Goal: Obtain resource: Download file/media

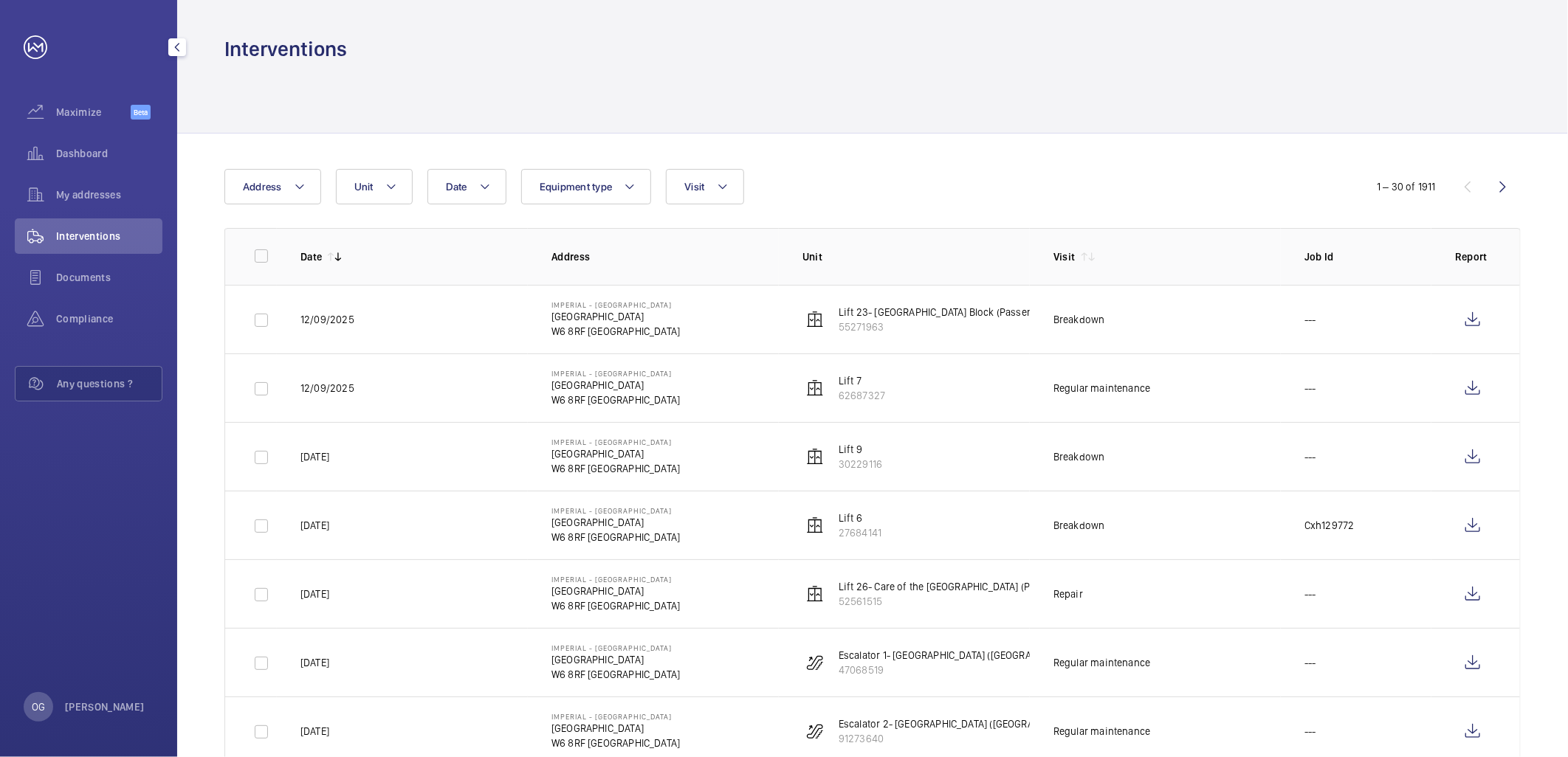
drag, startPoint x: 57, startPoint y: 217, endPoint x: 60, endPoint y: 235, distance: 18.2
click at [58, 217] on div "My addresses" at bounding box center [89, 197] width 148 height 41
click at [62, 235] on span "Interventions" at bounding box center [109, 237] width 107 height 15
click at [696, 181] on span "Visit" at bounding box center [694, 186] width 20 height 12
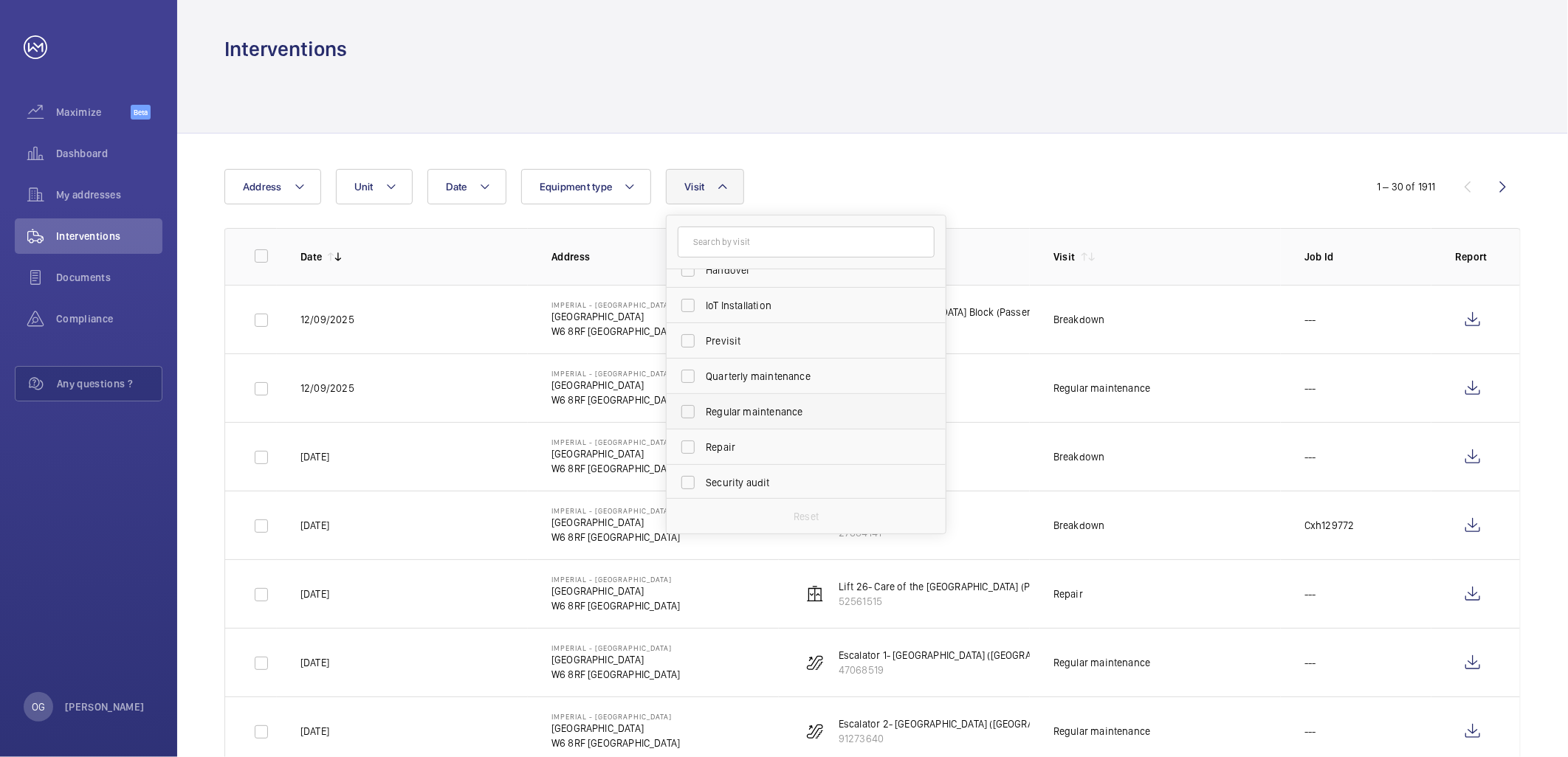
scroll to position [164, 0]
click at [776, 408] on span "Regular maintenance" at bounding box center [808, 407] width 203 height 15
click at [703, 408] on input "Regular maintenance" at bounding box center [687, 406] width 29 height 29
checkbox input "true"
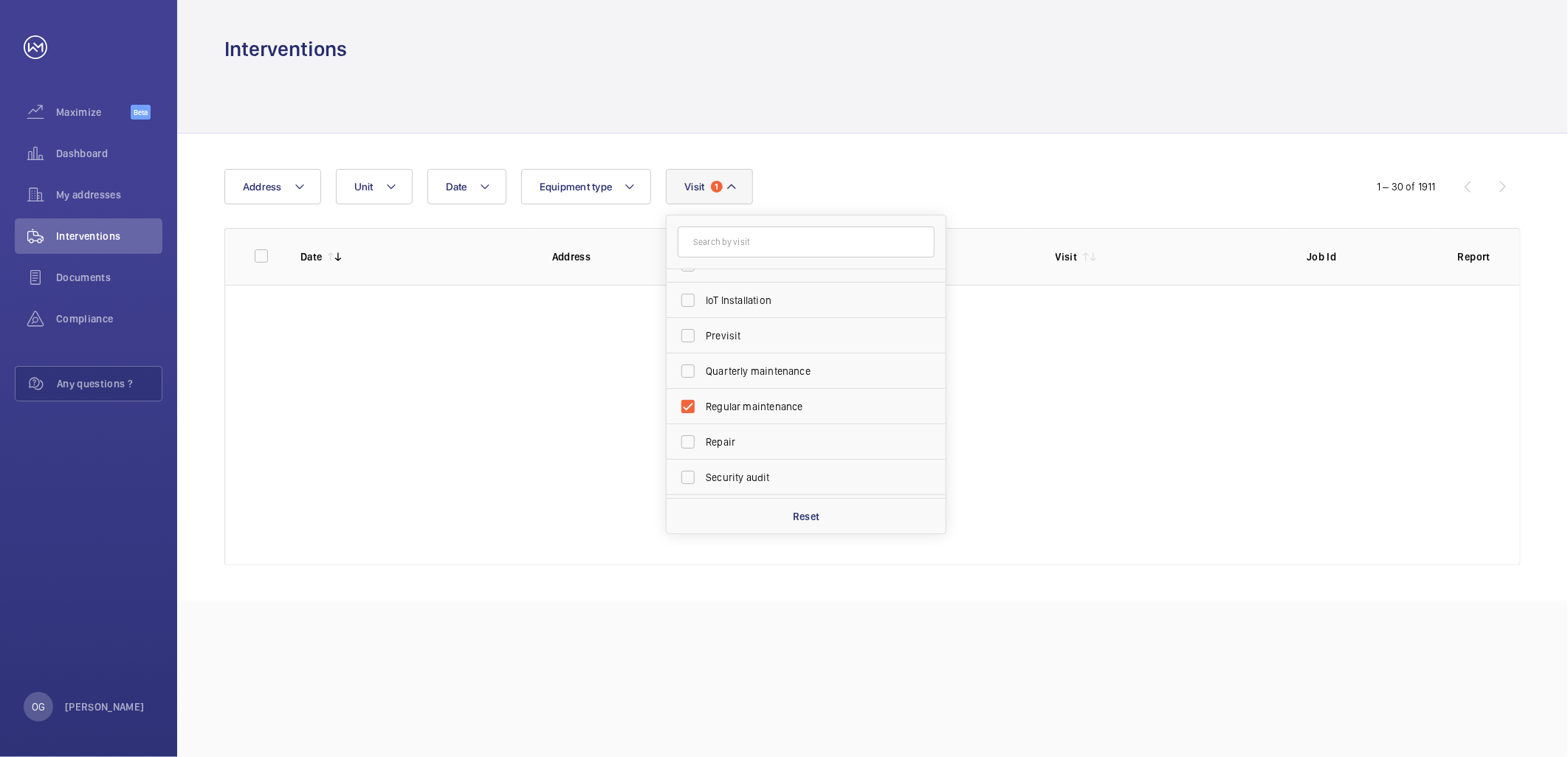
click at [978, 124] on div at bounding box center [872, 98] width 1296 height 70
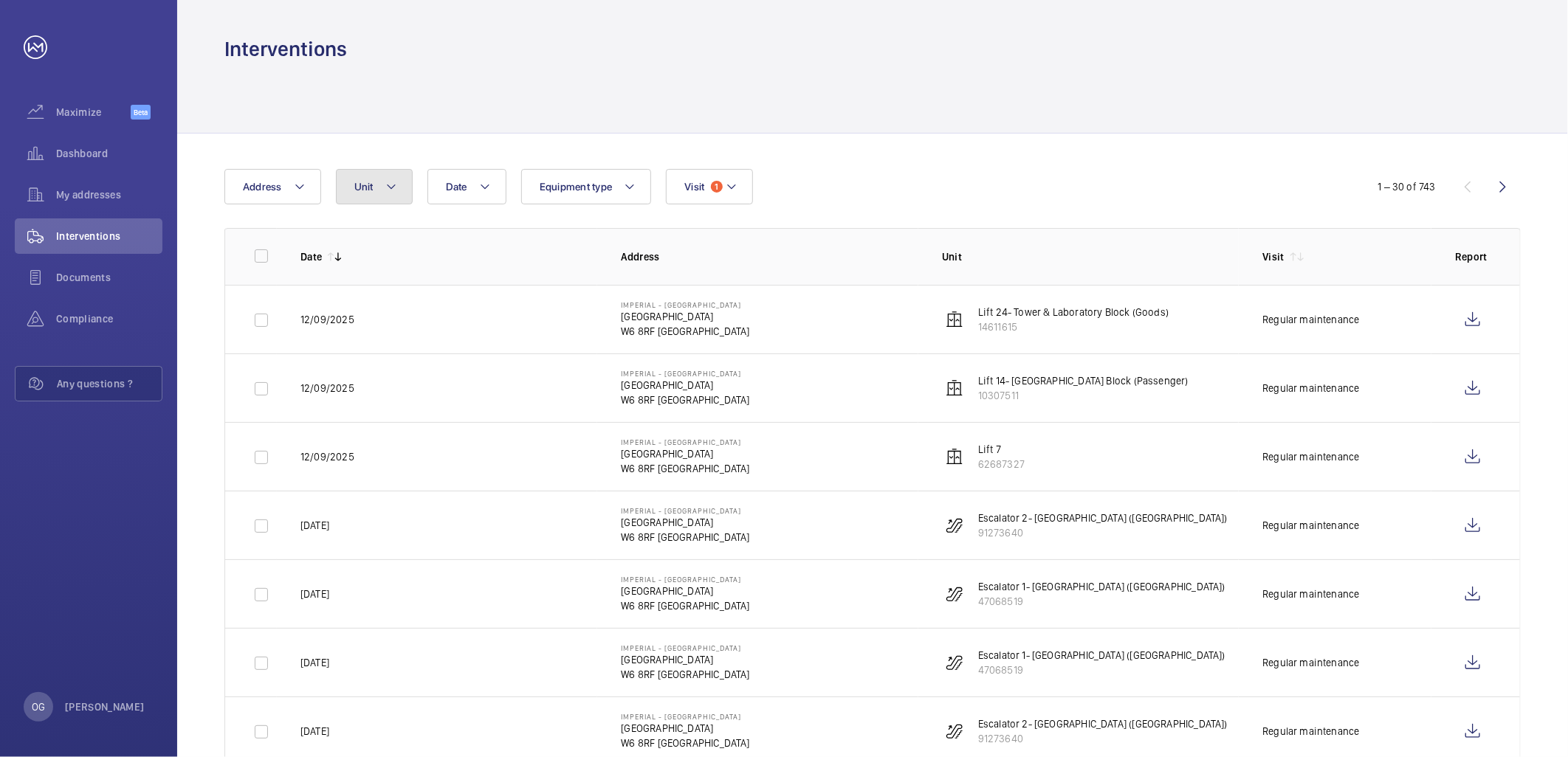
click at [380, 185] on button "Unit" at bounding box center [374, 186] width 76 height 35
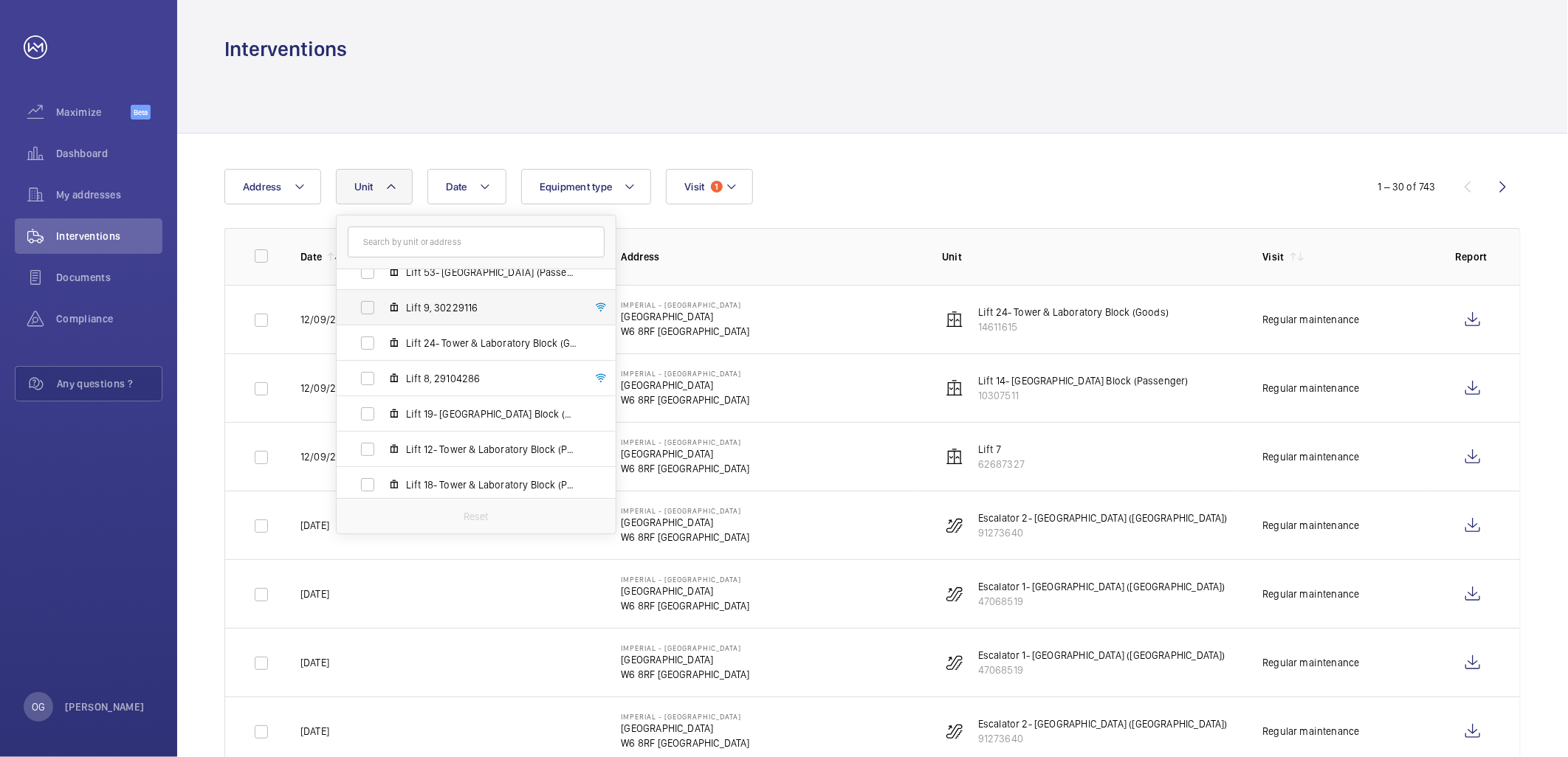
scroll to position [868, 0]
click at [445, 439] on span "Lift 6, 27684141" at bounding box center [492, 446] width 171 height 15
click at [383, 439] on input "Lift 6, 27684141" at bounding box center [367, 446] width 29 height 29
checkbox input "true"
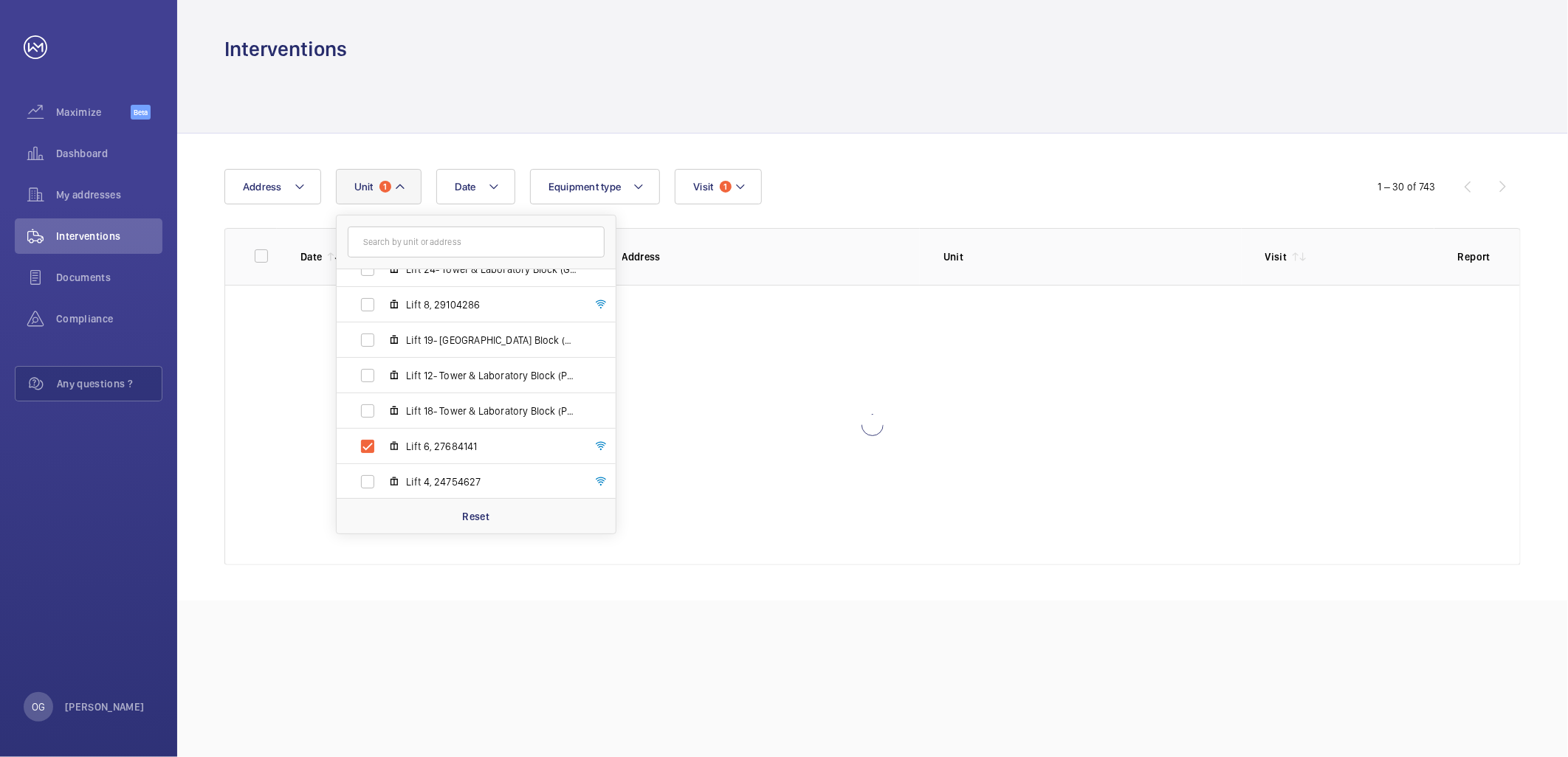
click at [916, 170] on div "Date Address Unit 1 [GEOGRAPHIC_DATA] - [GEOGRAPHIC_DATA] Lift 26- Care of the …" at bounding box center [783, 186] width 1119 height 35
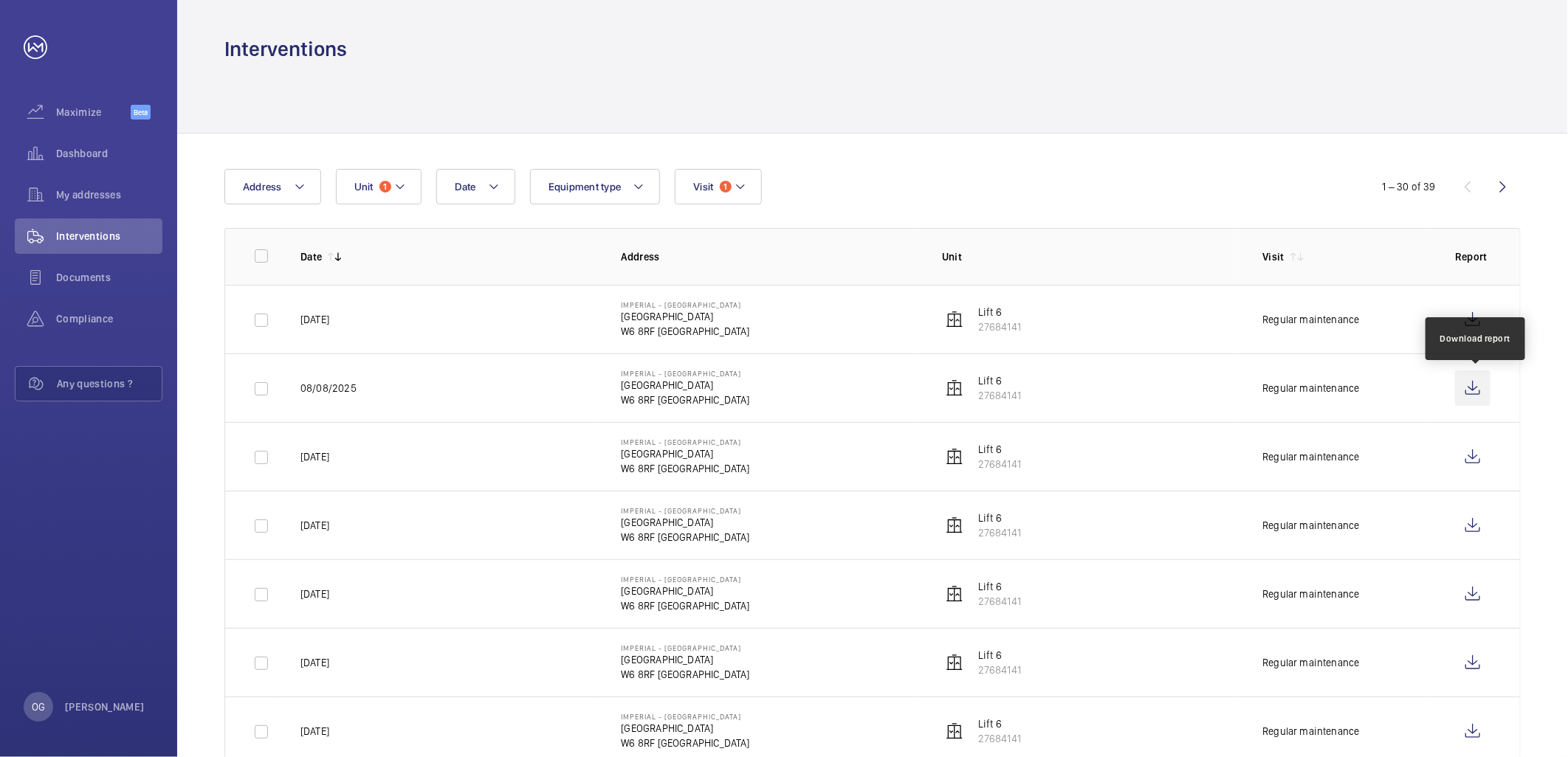
click at [1478, 389] on wm-front-icon-button at bounding box center [1472, 389] width 35 height 35
click at [1471, 320] on wm-front-icon-button at bounding box center [1472, 320] width 35 height 35
click at [720, 182] on span "1" at bounding box center [726, 186] width 12 height 12
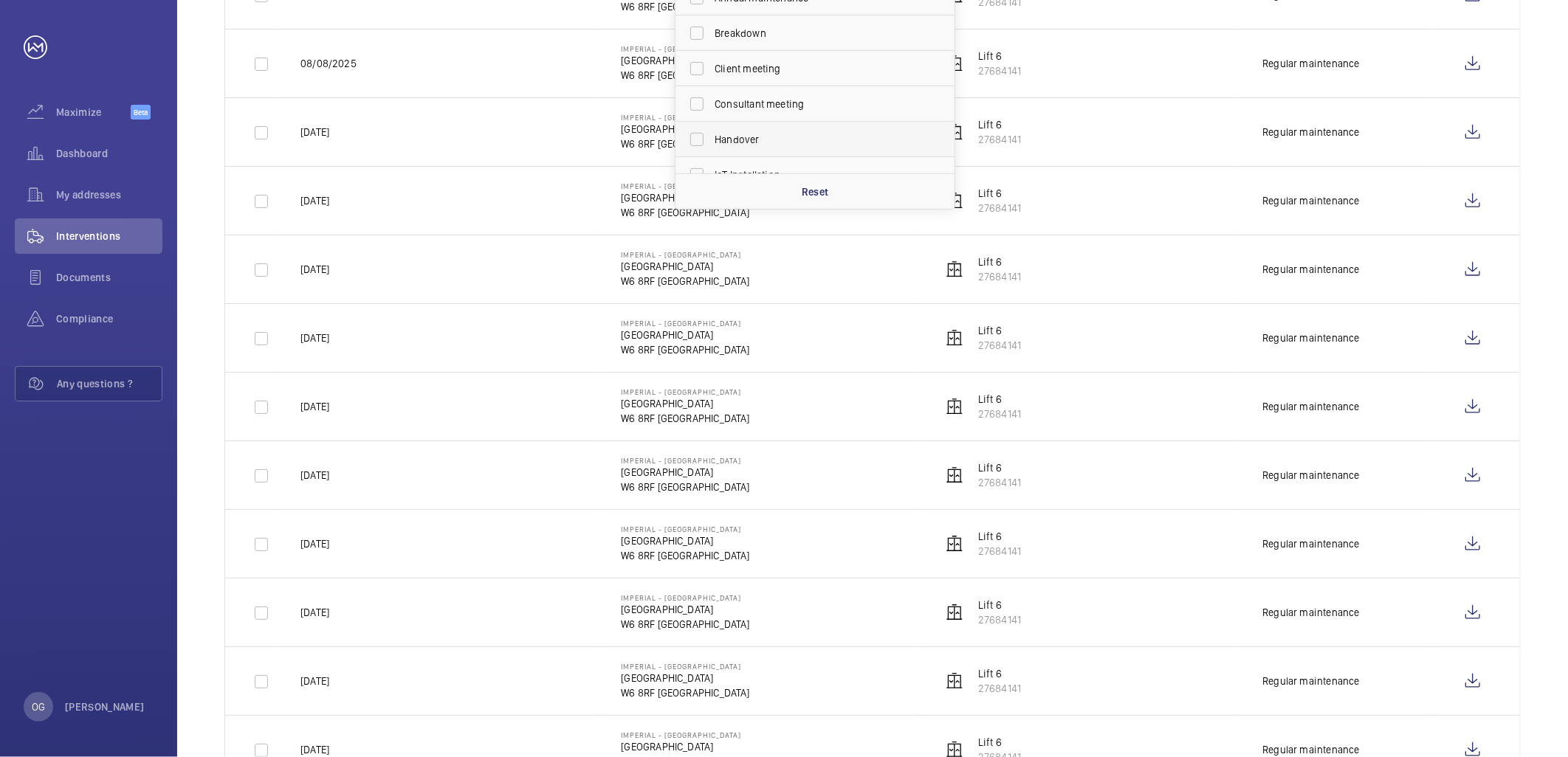
scroll to position [164, 0]
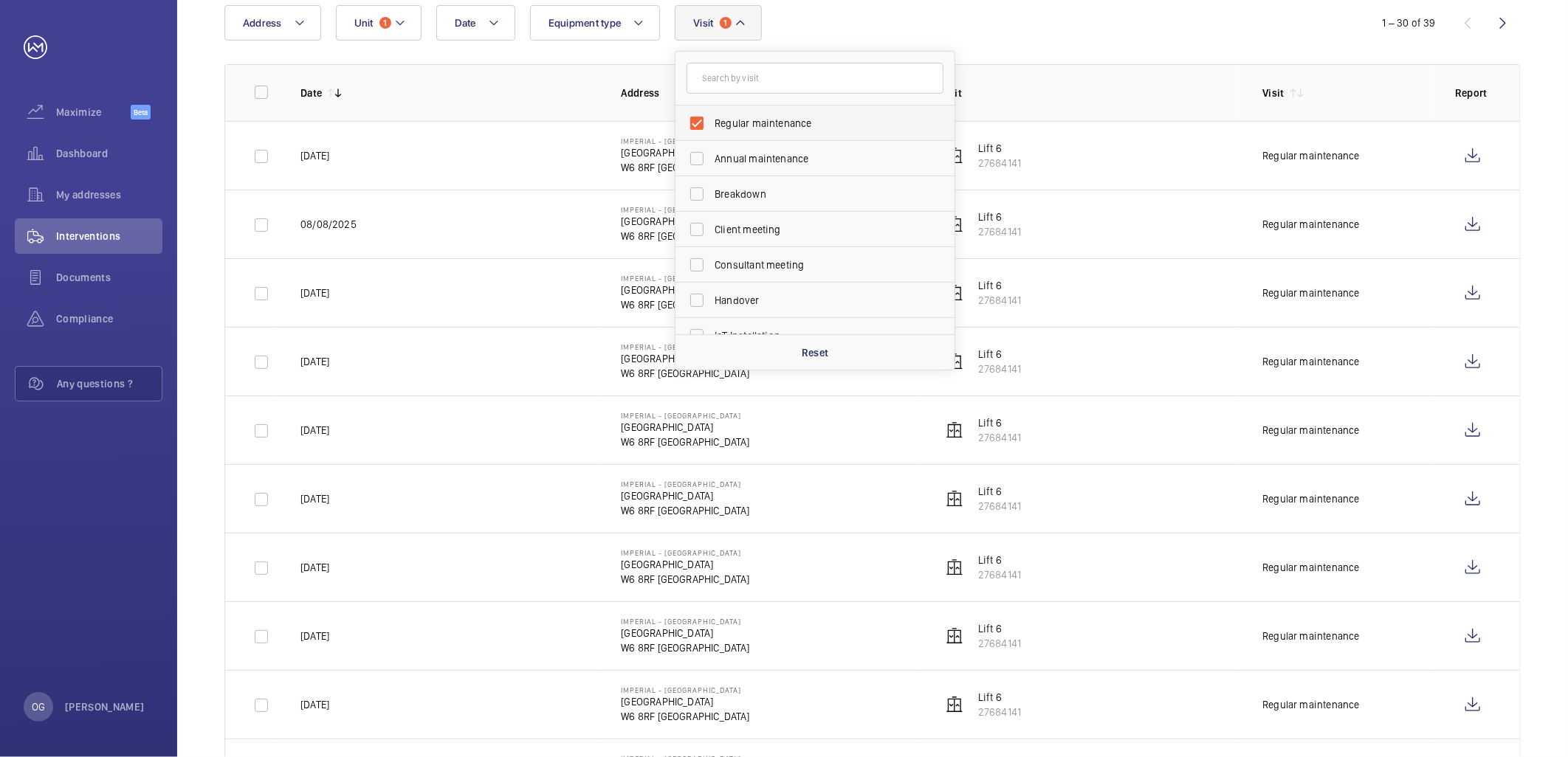
click at [742, 123] on span "Regular maintenance" at bounding box center [816, 123] width 203 height 15
click at [712, 123] on input "Regular maintenance" at bounding box center [697, 123] width 29 height 29
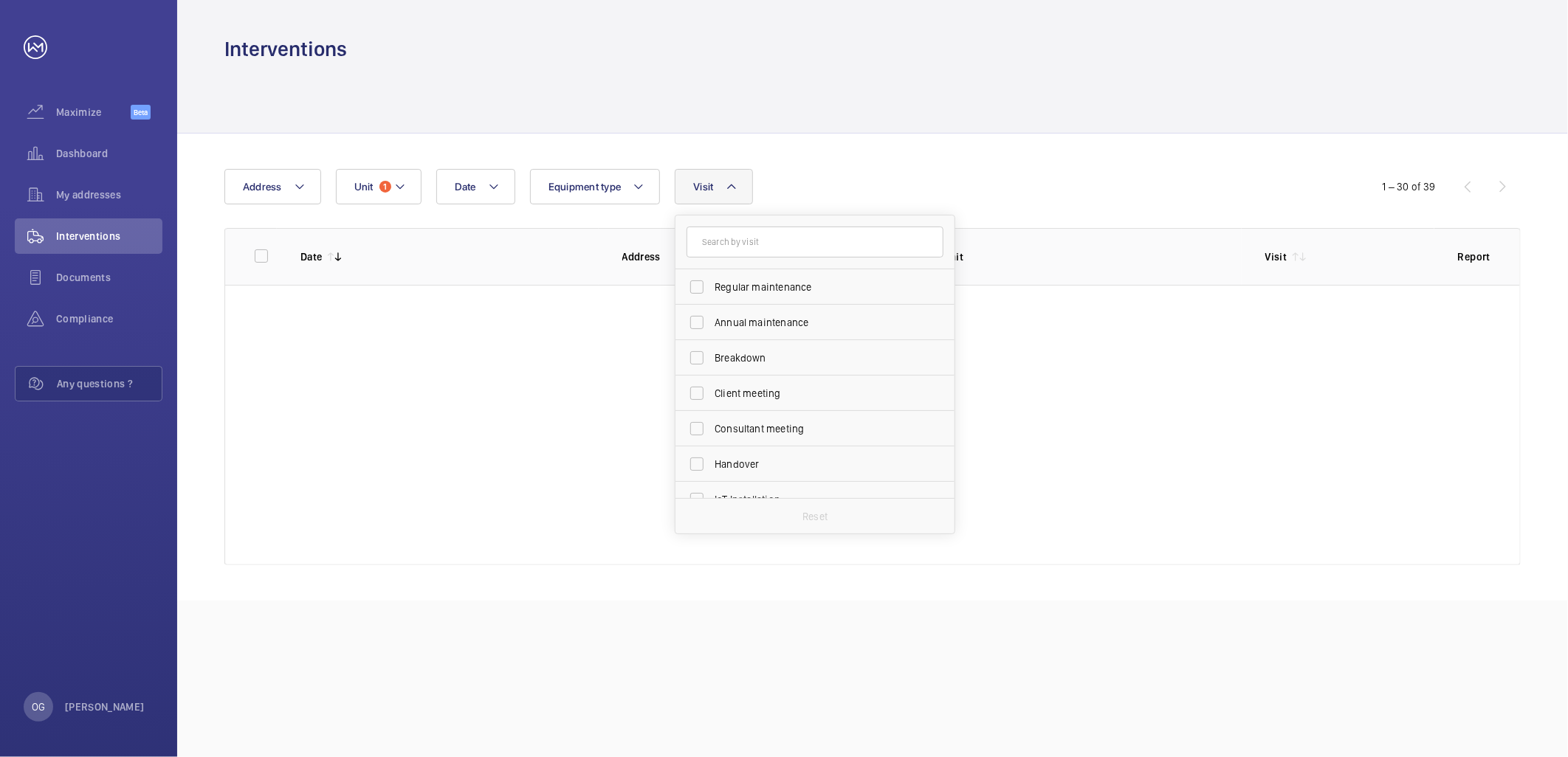
click at [832, 28] on div "Interventions" at bounding box center [872, 31] width 1391 height 63
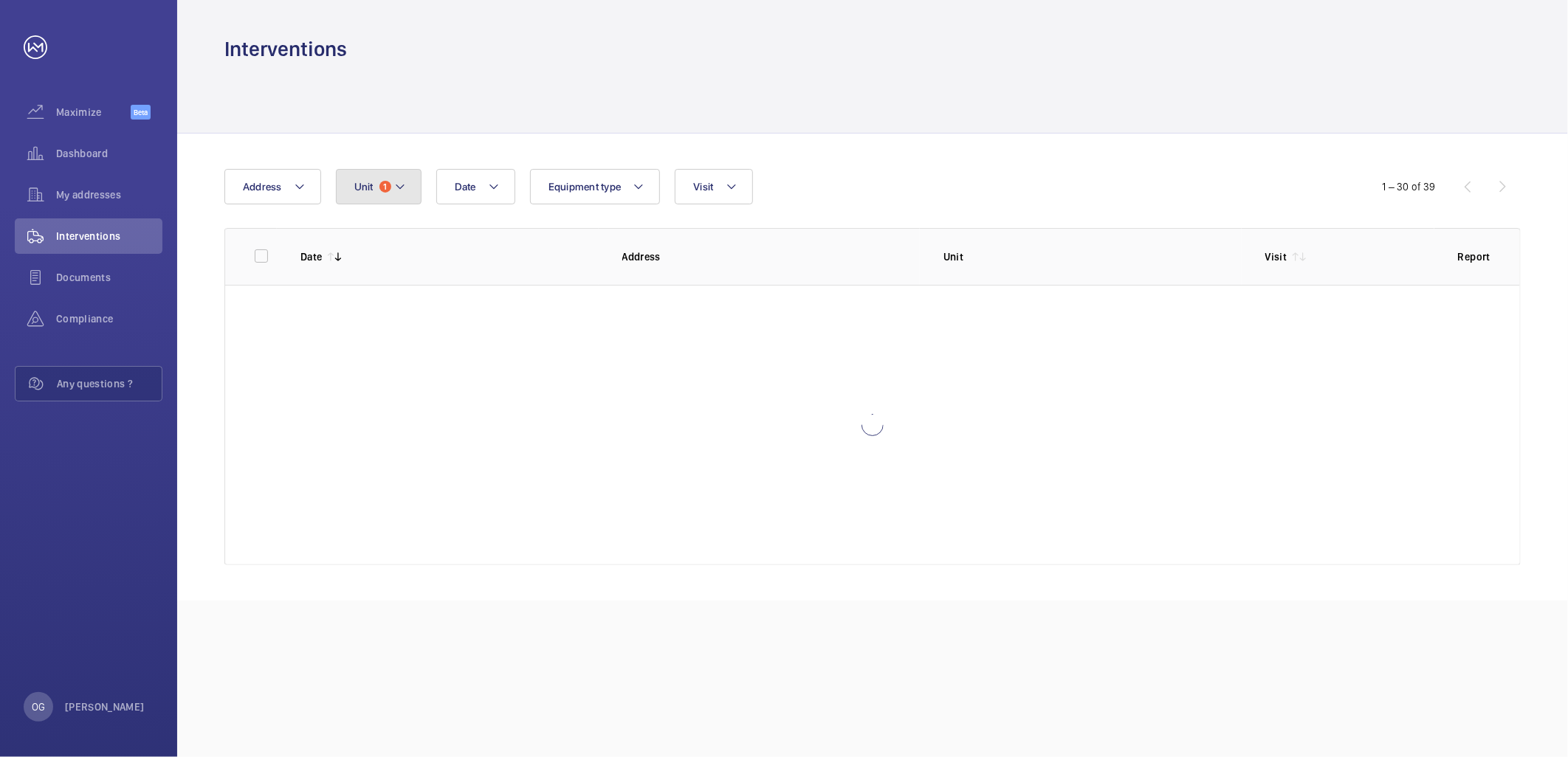
click at [407, 175] on button "Unit 1" at bounding box center [379, 186] width 86 height 35
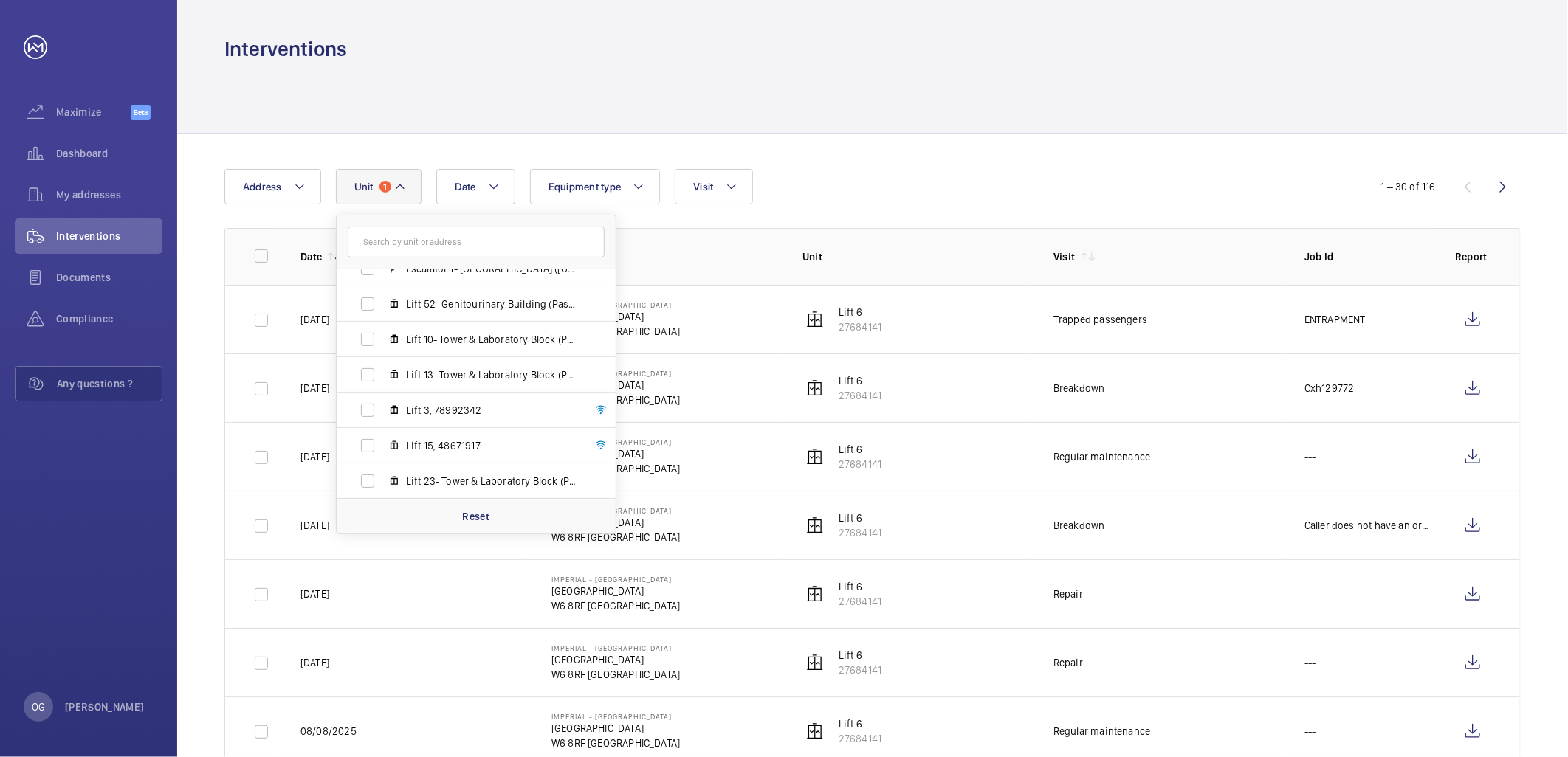
scroll to position [868, 0]
click at [468, 444] on span "Lift 6, 27684141" at bounding box center [492, 446] width 171 height 15
click at [383, 444] on input "Lift 6, 27684141" at bounding box center [367, 446] width 29 height 29
checkbox input "false"
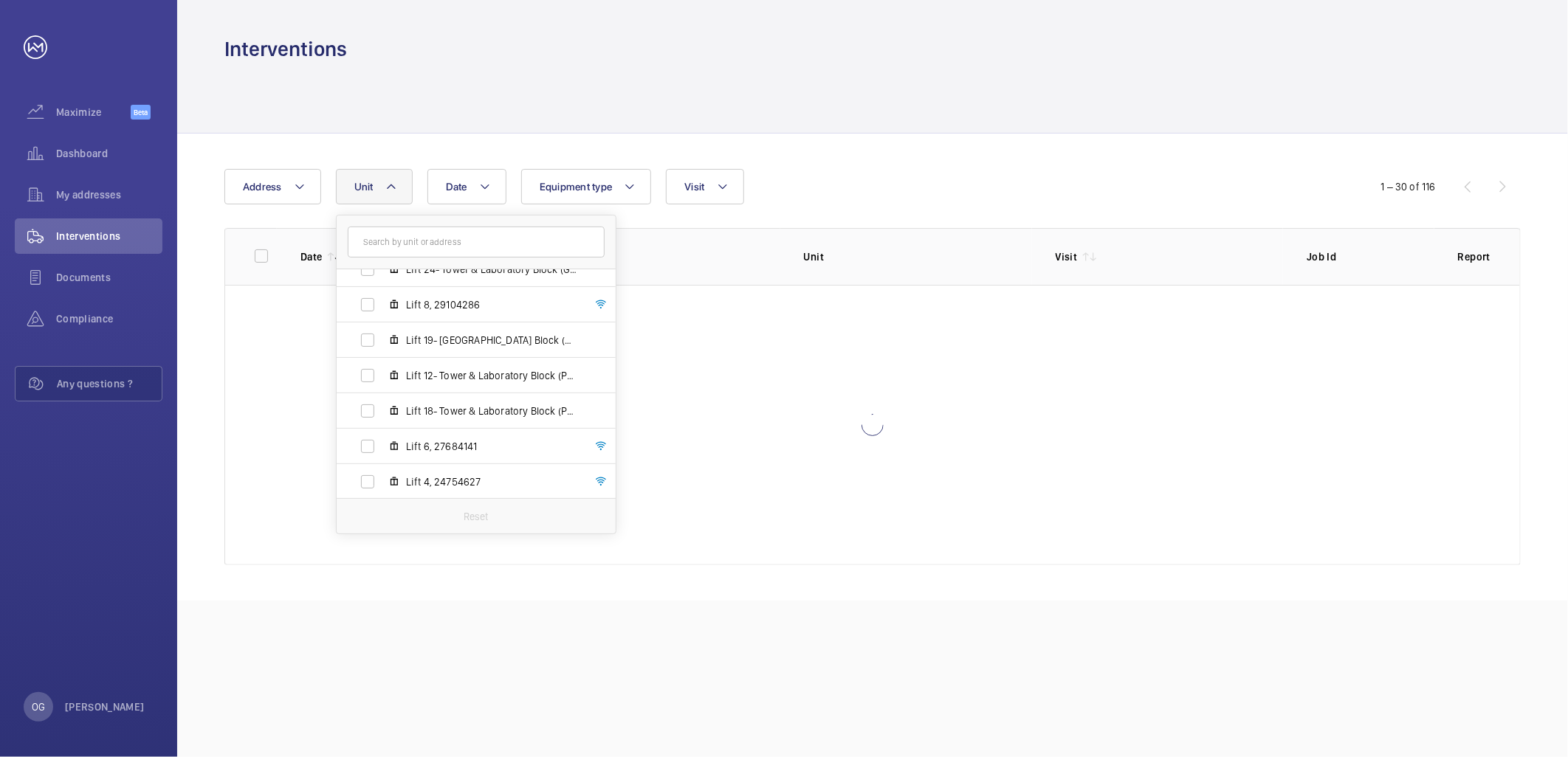
click at [1078, 45] on div "Interventions" at bounding box center [872, 49] width 1296 height 28
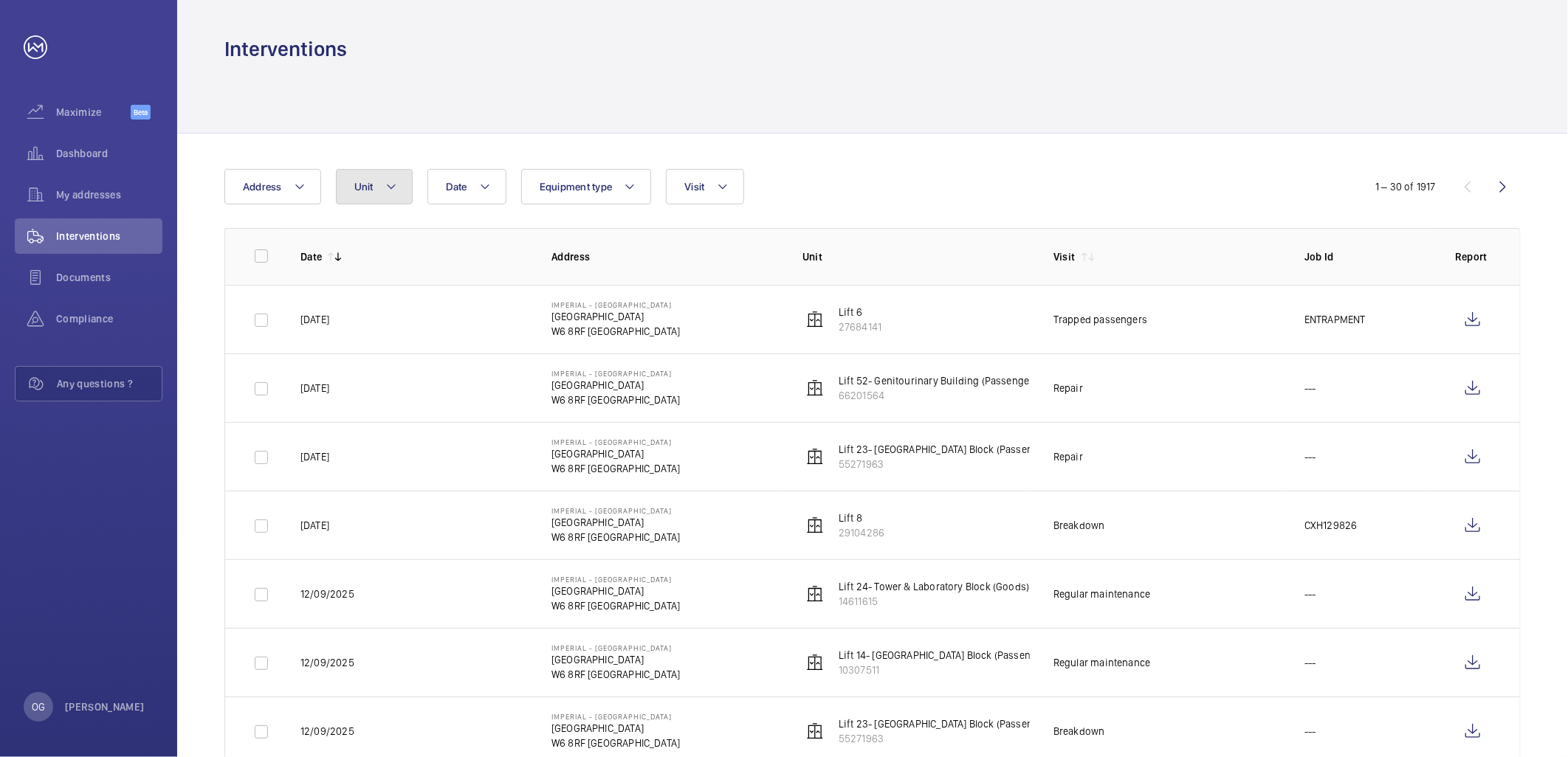
click at [407, 193] on button "Unit" at bounding box center [374, 186] width 76 height 35
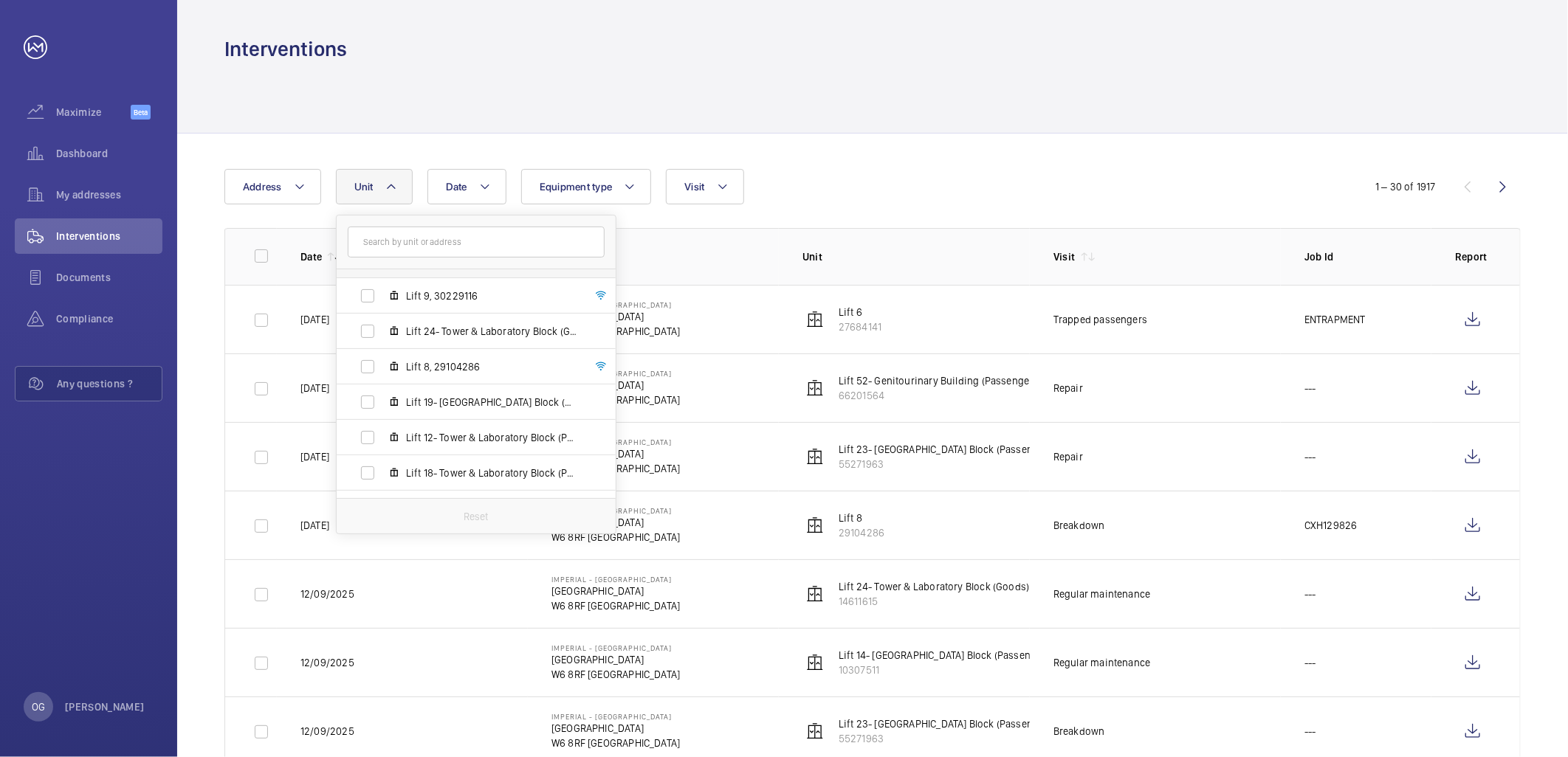
scroll to position [817, 0]
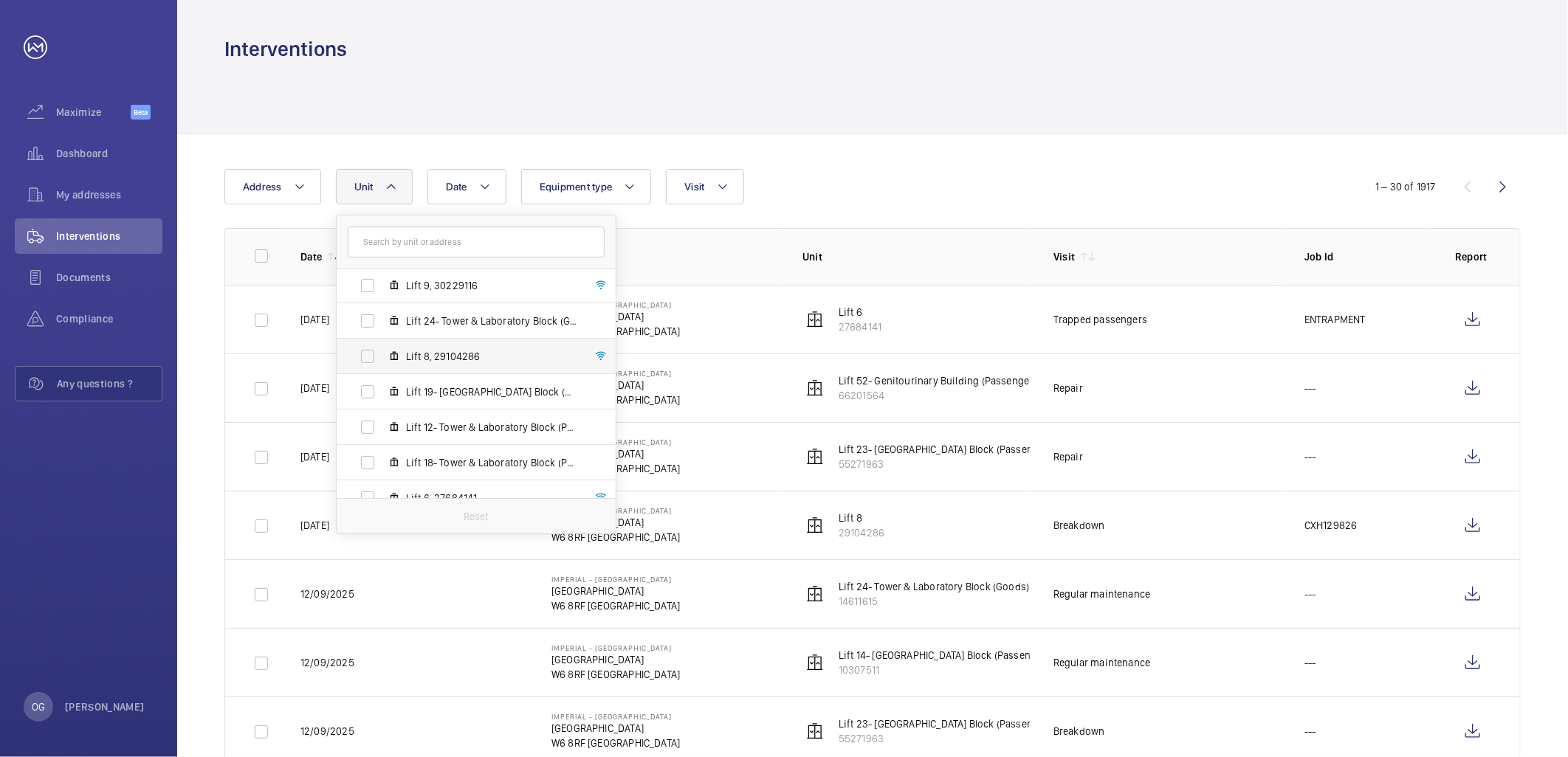
click at [477, 354] on span "Lift 8, 29104286" at bounding box center [492, 357] width 171 height 15
click at [383, 354] on input "Lift 8, 29104286" at bounding box center [367, 356] width 29 height 29
checkbox input "true"
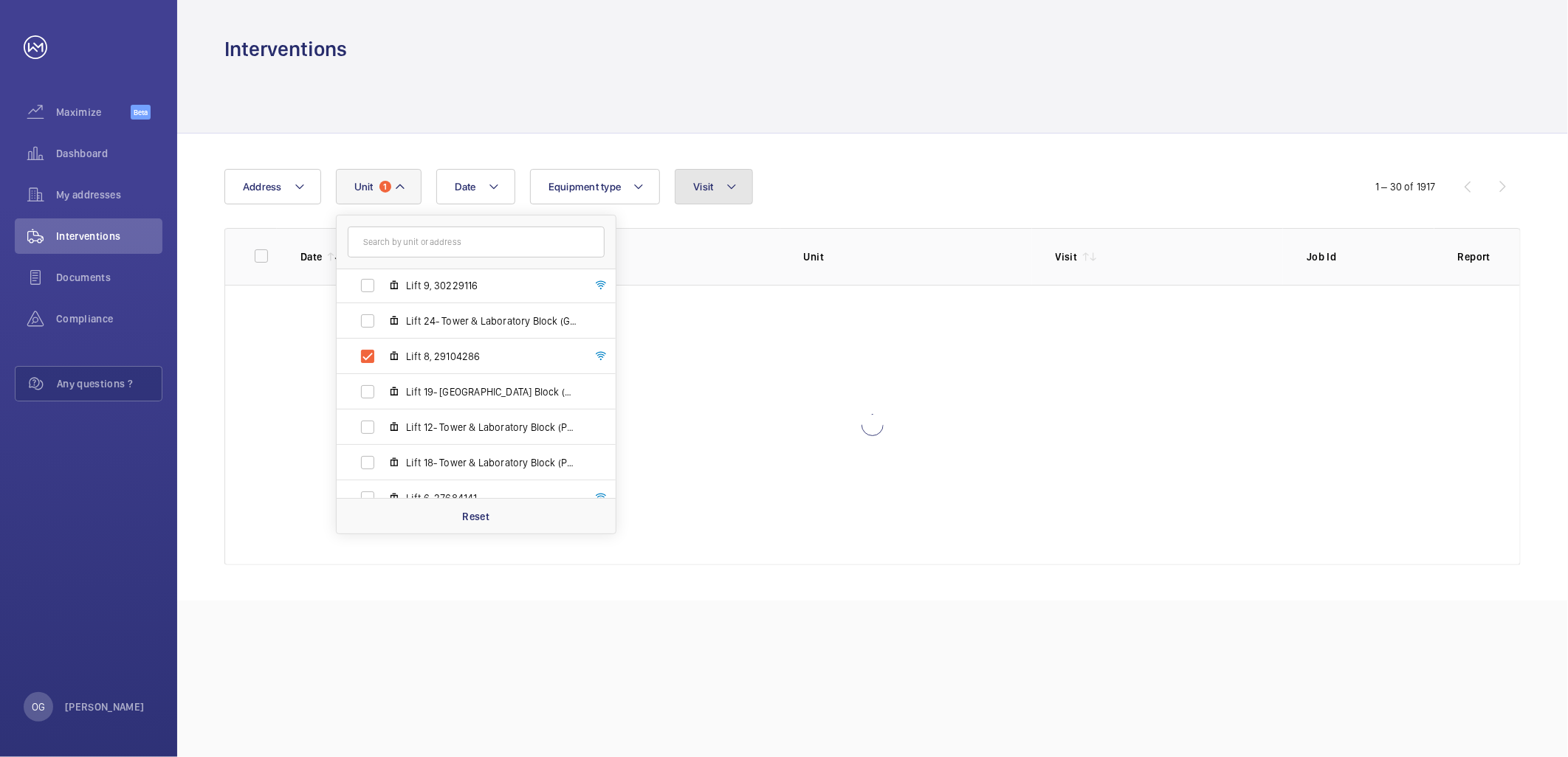
click at [724, 180] on button "Visit" at bounding box center [713, 186] width 77 height 35
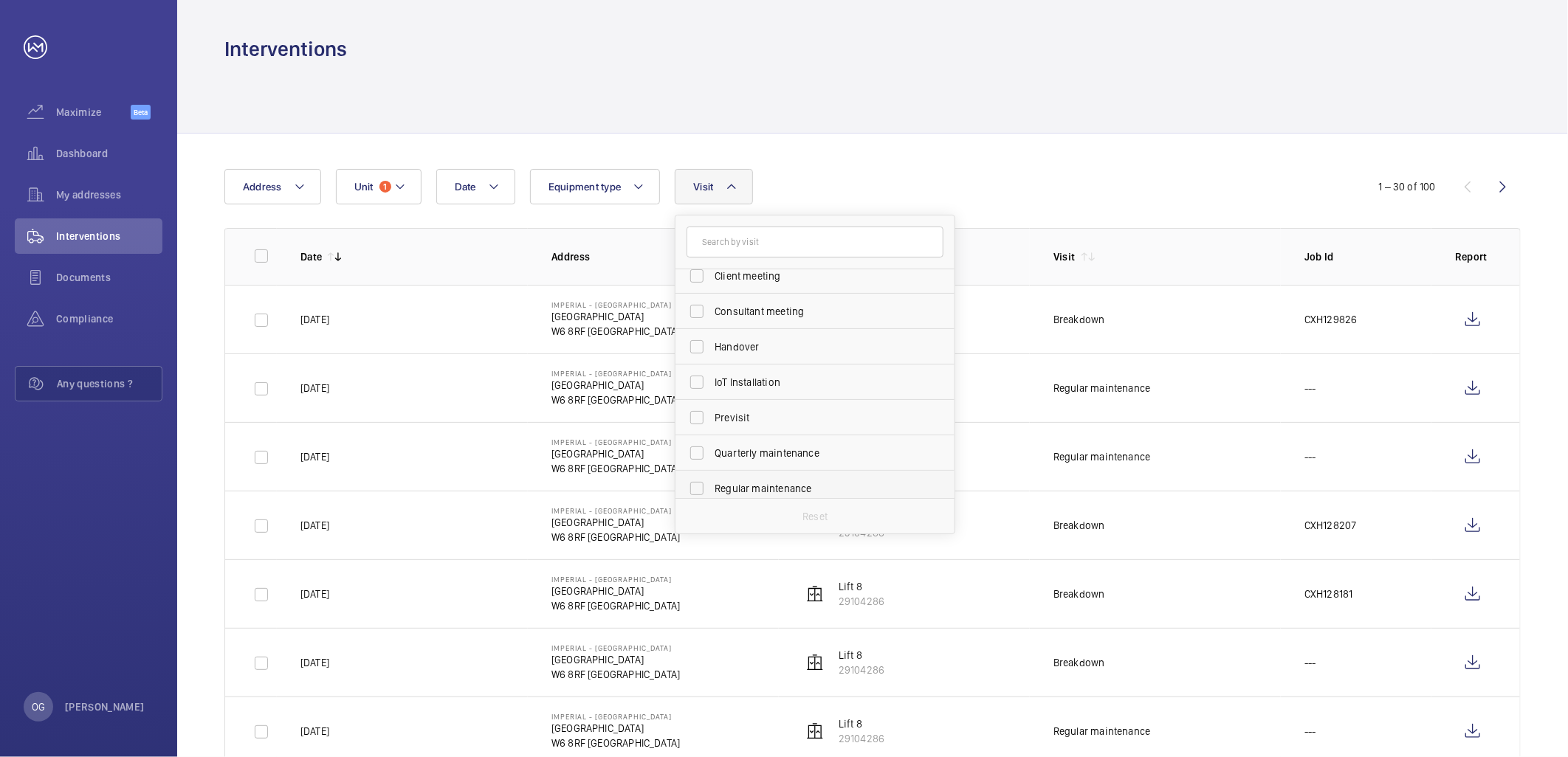
click at [755, 485] on span "Regular maintenance" at bounding box center [816, 488] width 203 height 15
click at [712, 485] on input "Regular maintenance" at bounding box center [697, 488] width 29 height 29
checkbox input "true"
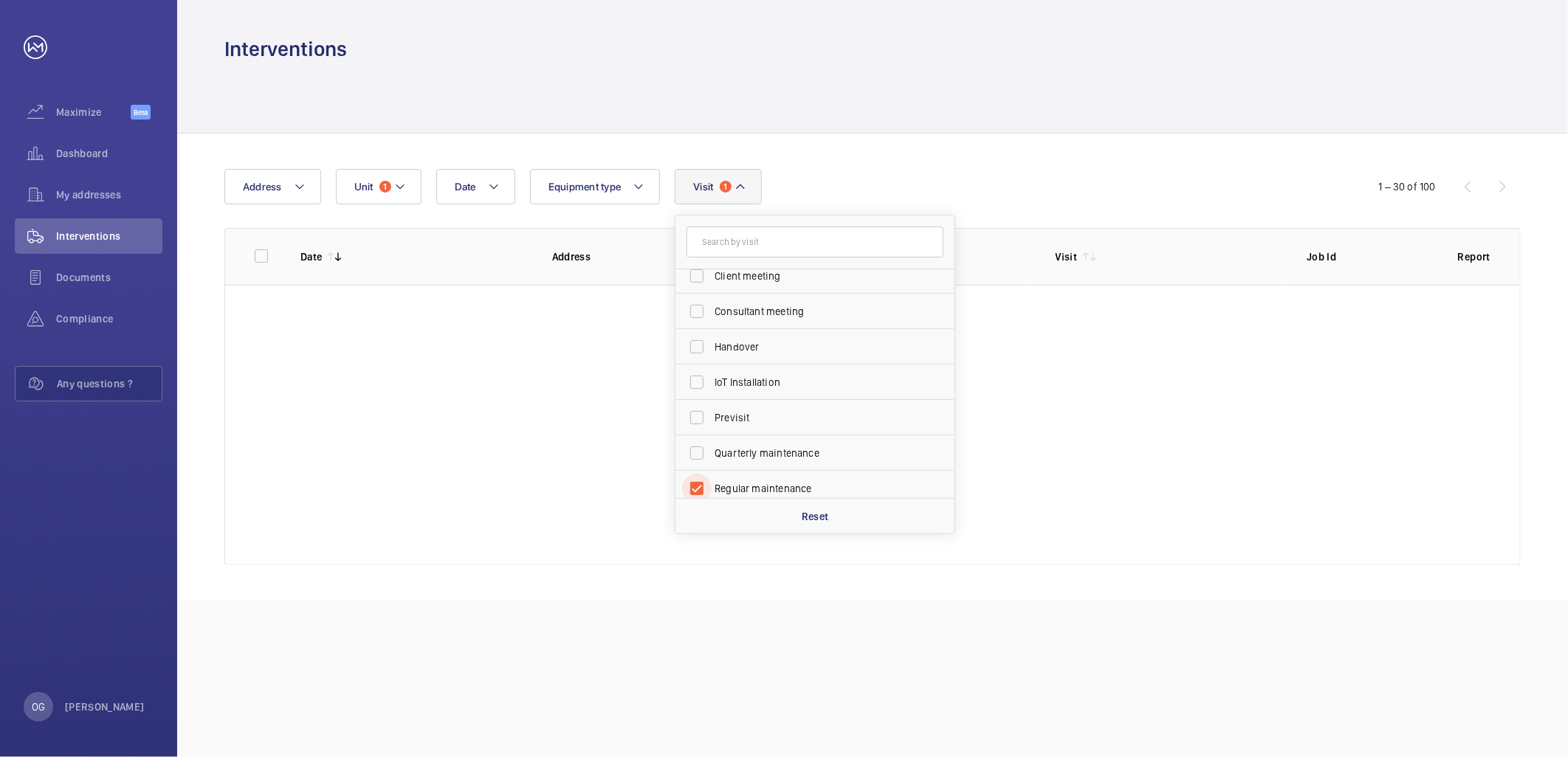
scroll to position [86, 0]
click at [1061, 186] on div "Date Address Unit 1 Equipment type Visit 1 Annual maintenance Breakdown Client …" at bounding box center [783, 186] width 1119 height 35
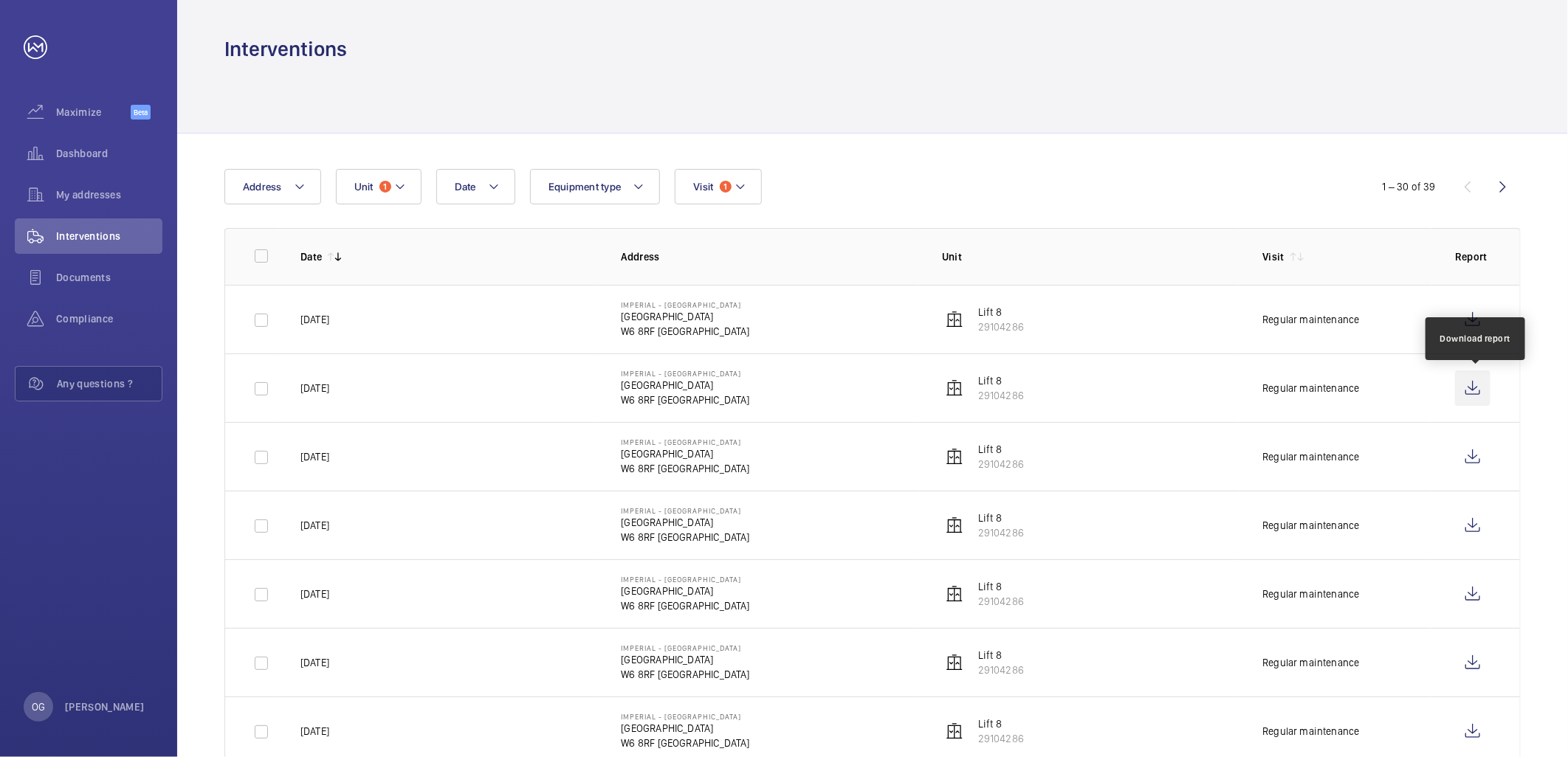
click at [1477, 384] on wm-front-icon-button at bounding box center [1472, 389] width 35 height 35
click at [1479, 316] on wm-front-icon-button at bounding box center [1472, 320] width 35 height 35
click at [735, 189] on button "Visit 1" at bounding box center [718, 186] width 86 height 35
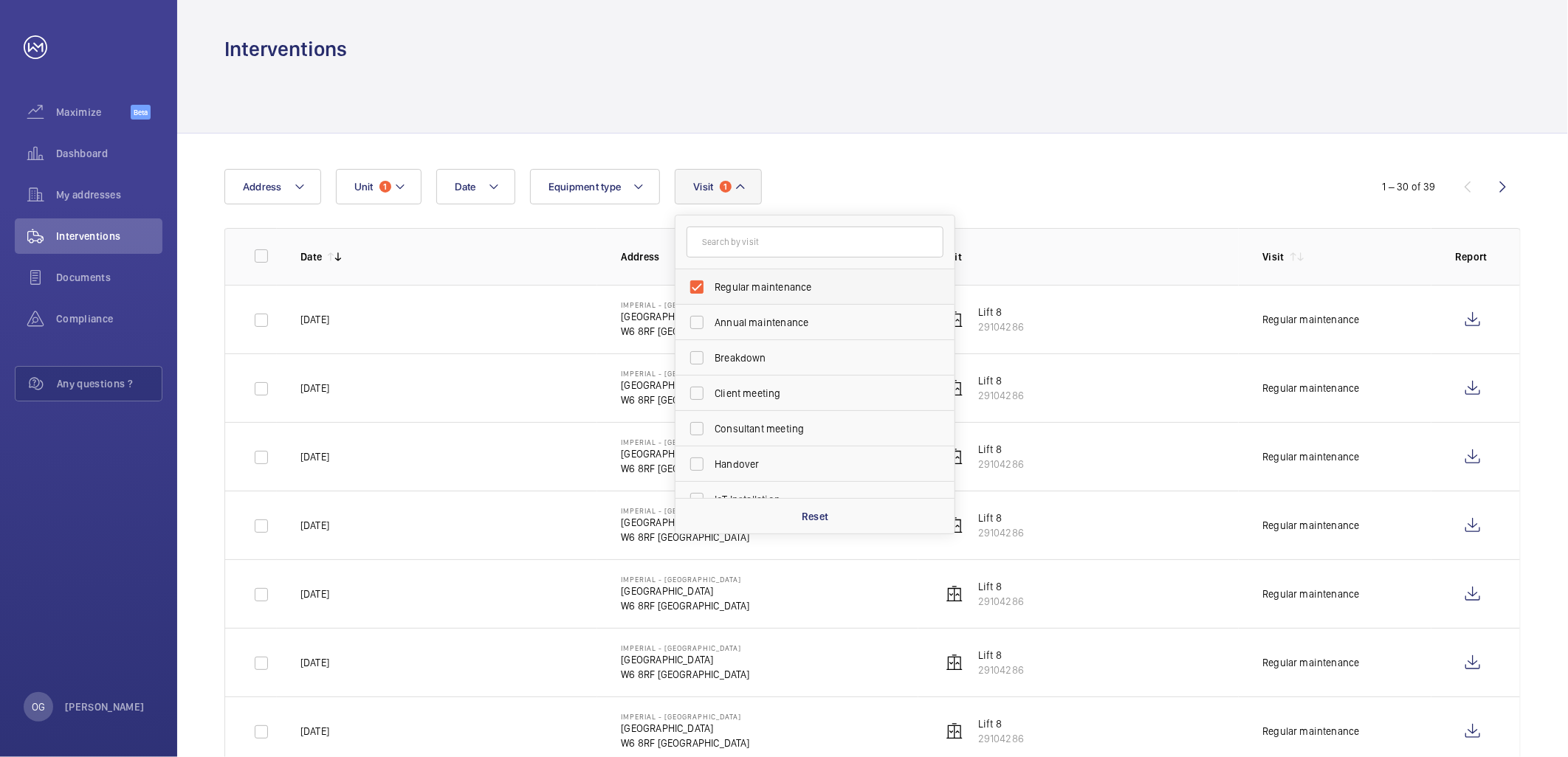
click at [738, 288] on span "Regular maintenance" at bounding box center [816, 287] width 203 height 15
click at [712, 288] on input "Regular maintenance" at bounding box center [697, 287] width 29 height 29
checkbox input "false"
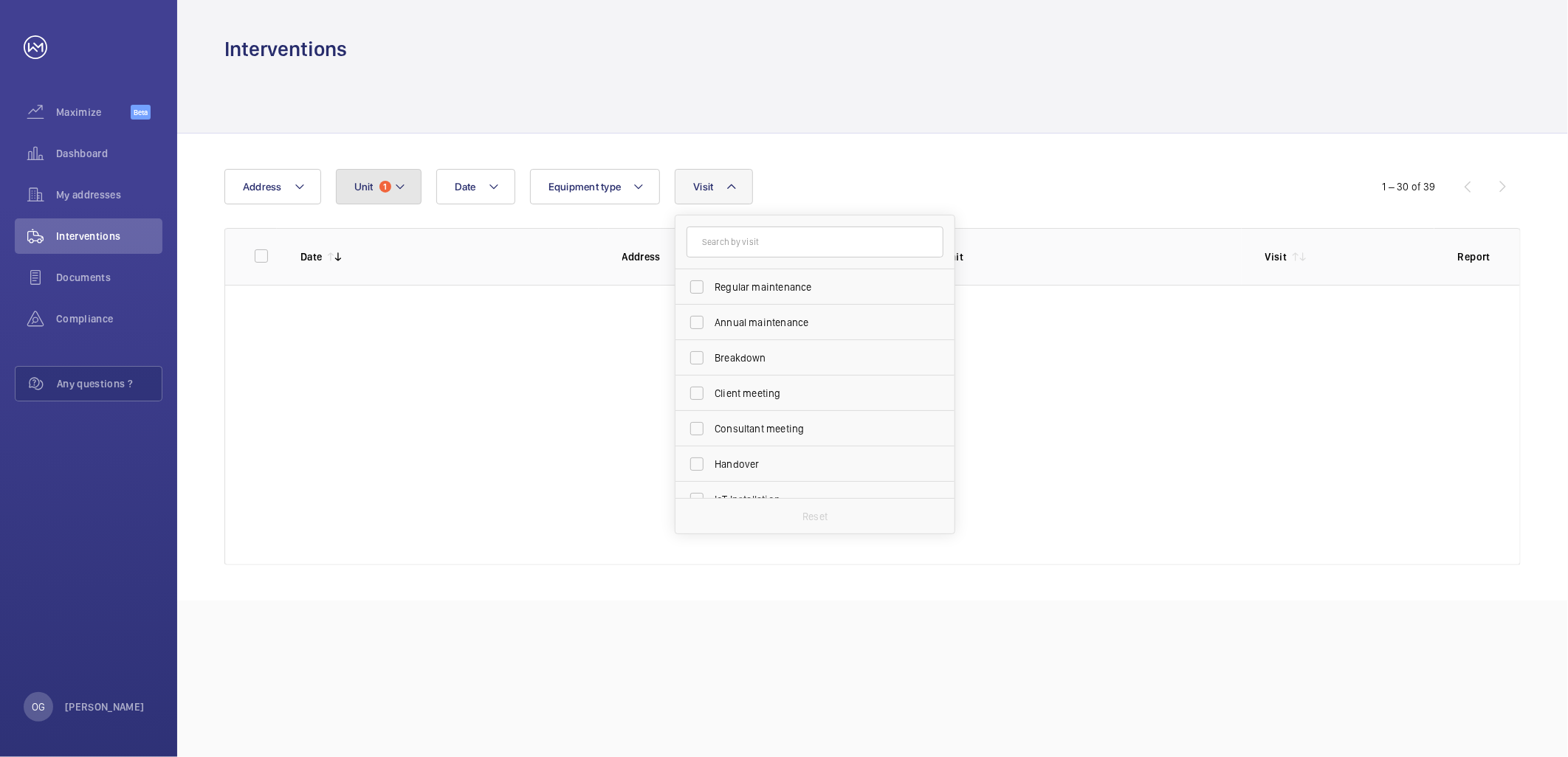
click at [381, 193] on button "Unit 1" at bounding box center [379, 186] width 86 height 35
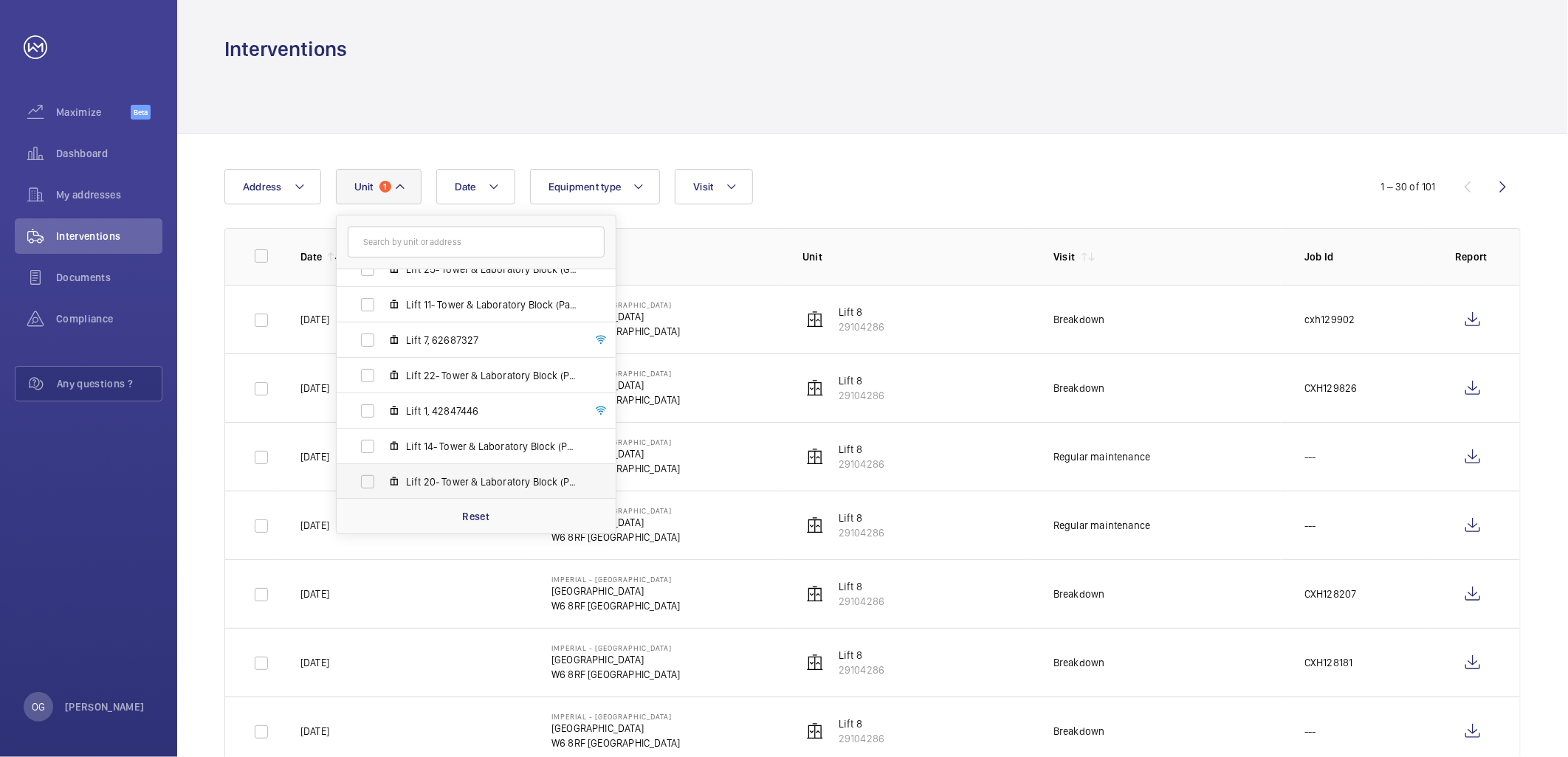
scroll to position [488, 0]
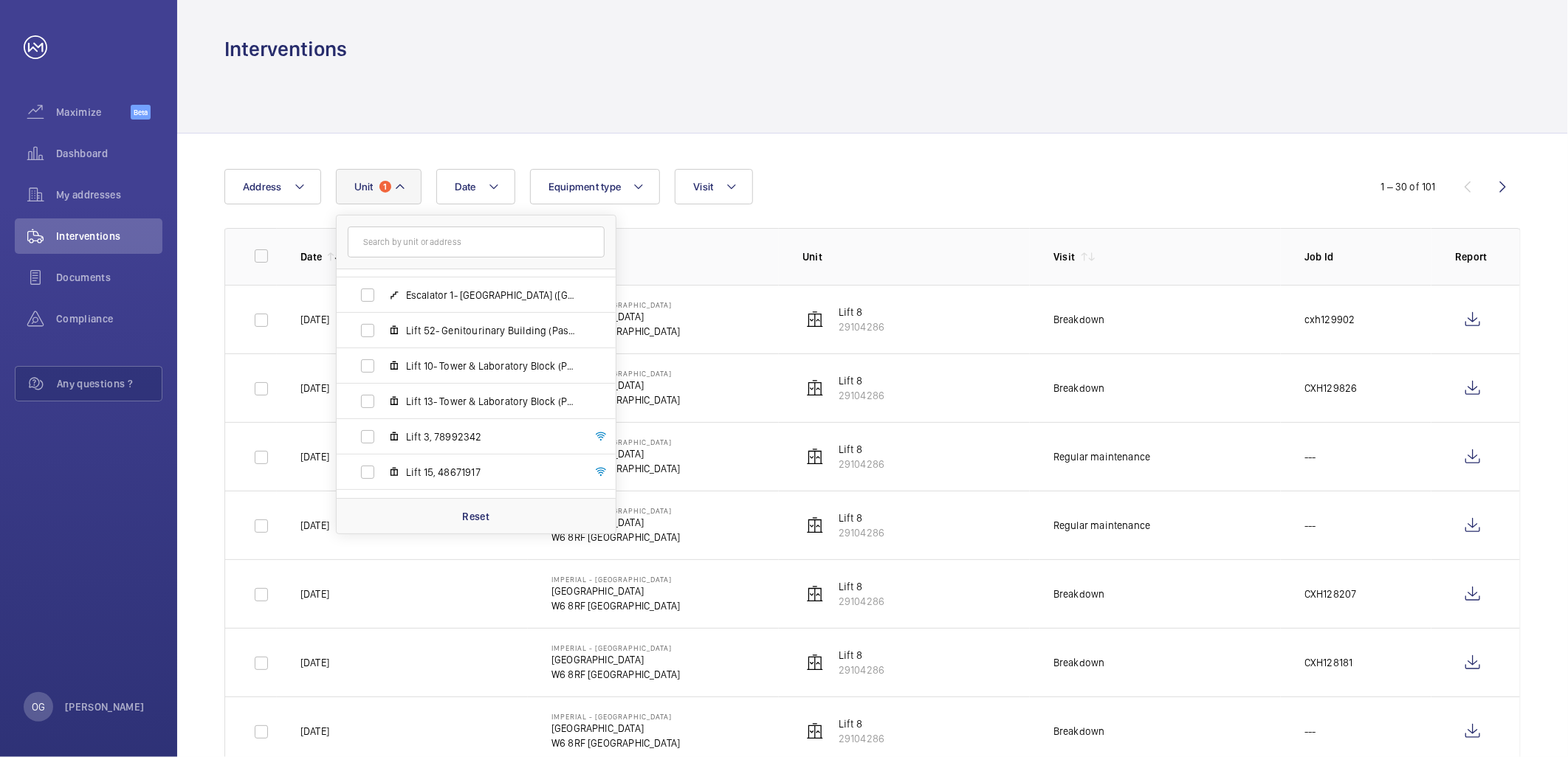
click at [1368, 179] on div "1 – 30 of 101" at bounding box center [1432, 186] width 177 height 18
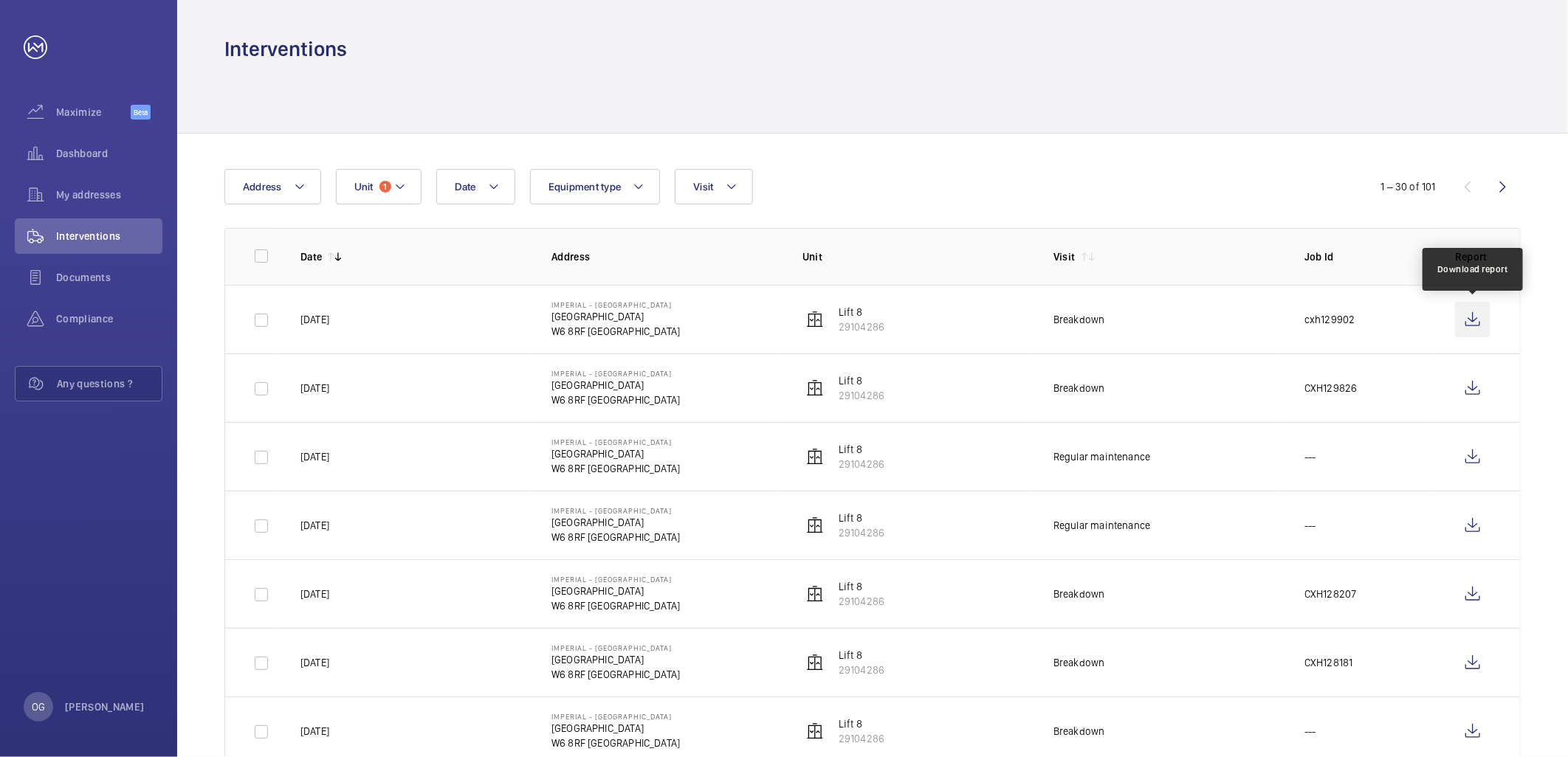
click at [1482, 308] on wm-front-icon-button at bounding box center [1472, 320] width 35 height 35
click at [385, 185] on span "1" at bounding box center [385, 186] width 12 height 12
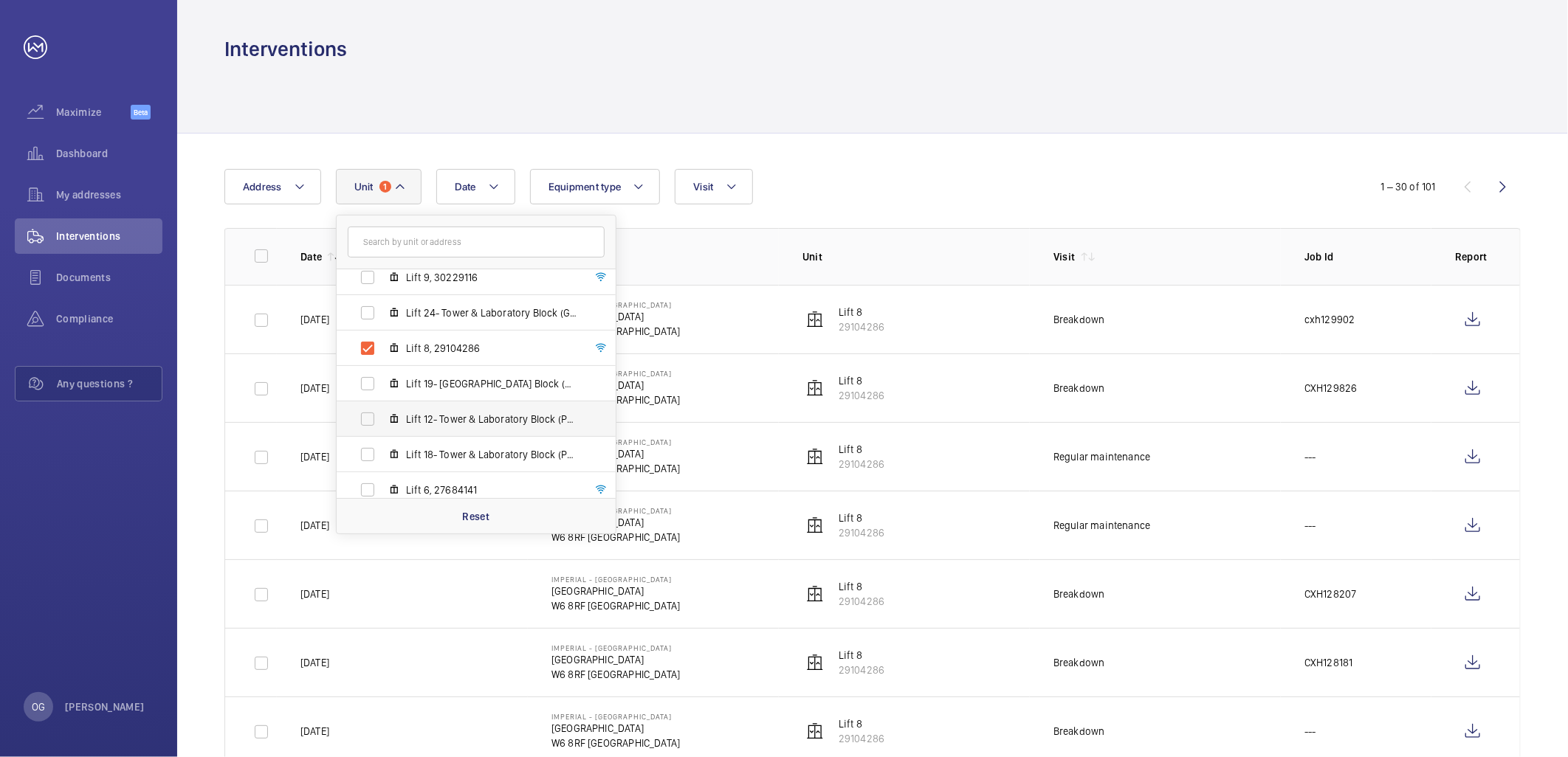
scroll to position [843, 0]
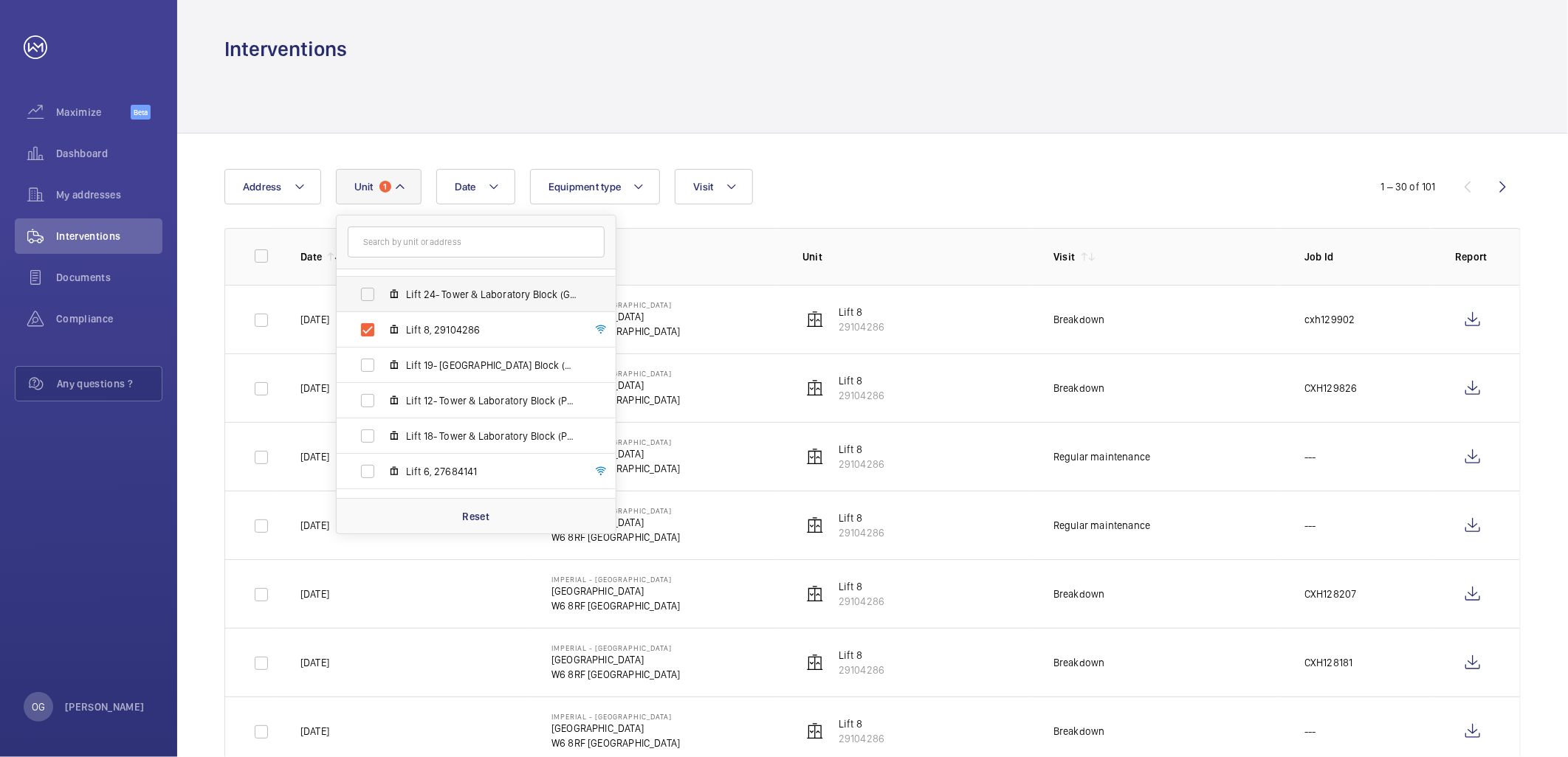
click at [437, 309] on label "Lift 24- Tower & Laboratory Block (Goods), 14611615" at bounding box center [464, 295] width 255 height 35
click at [383, 309] on input "Lift 24- Tower & Laboratory Block (Goods), 14611615" at bounding box center [367, 294] width 29 height 29
checkbox input "true"
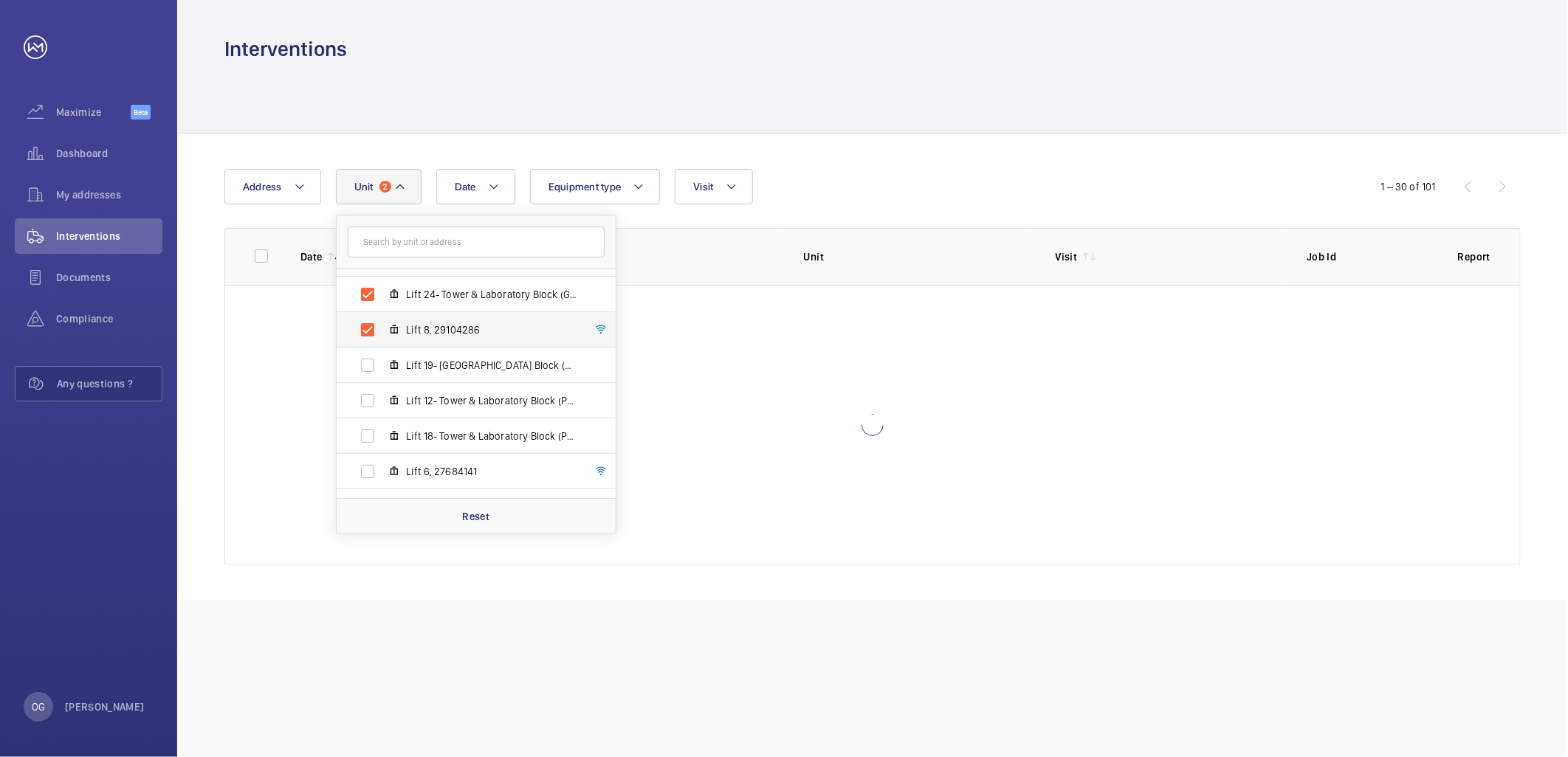
click at [438, 323] on span "Lift 8, 29104286" at bounding box center [492, 330] width 171 height 15
click at [383, 323] on input "Lift 8, 29104286" at bounding box center [367, 330] width 29 height 29
checkbox input "false"
click at [445, 303] on label "Lift 24- Tower & Laboratory Block (Goods), 14611615" at bounding box center [464, 295] width 255 height 35
click at [383, 303] on input "Lift 24- Tower & Laboratory Block (Goods), 14611615" at bounding box center [367, 294] width 29 height 29
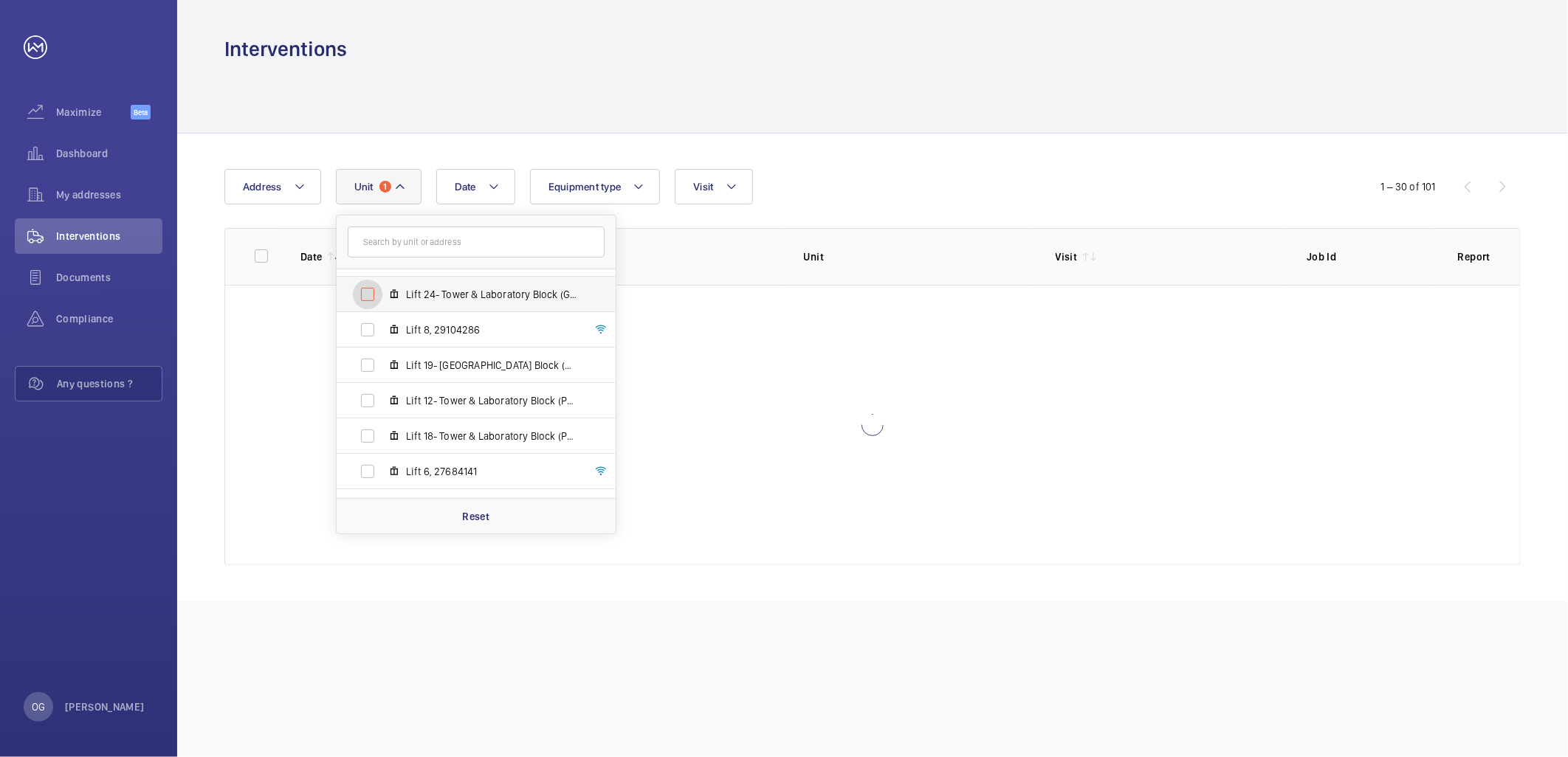
checkbox input "false"
click at [905, 175] on div "Date Address Unit [GEOGRAPHIC_DATA] - [GEOGRAPHIC_DATA] Lift 26- Care of the [G…" at bounding box center [783, 186] width 1119 height 35
